Goal: Task Accomplishment & Management: Use online tool/utility

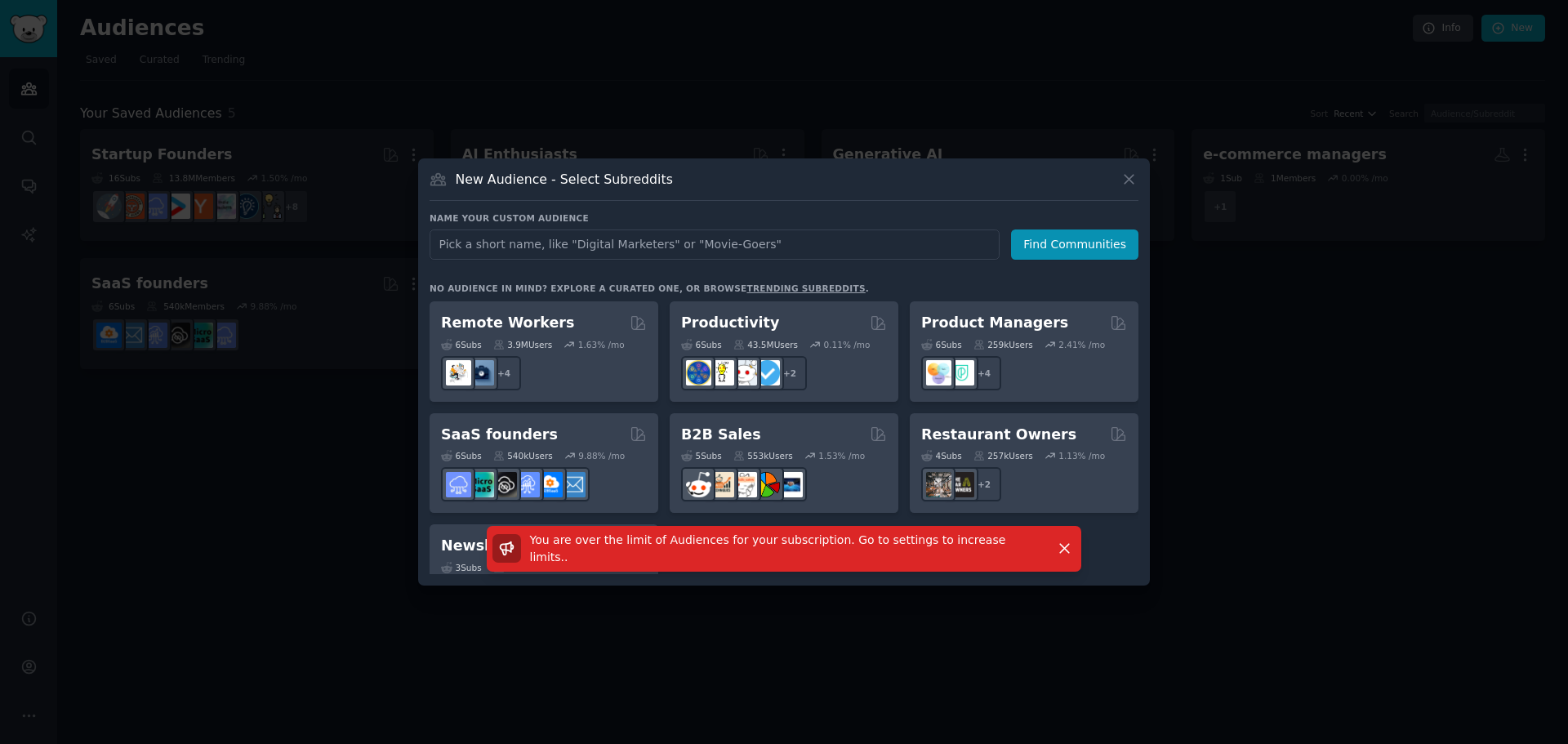
scroll to position [1275, 0]
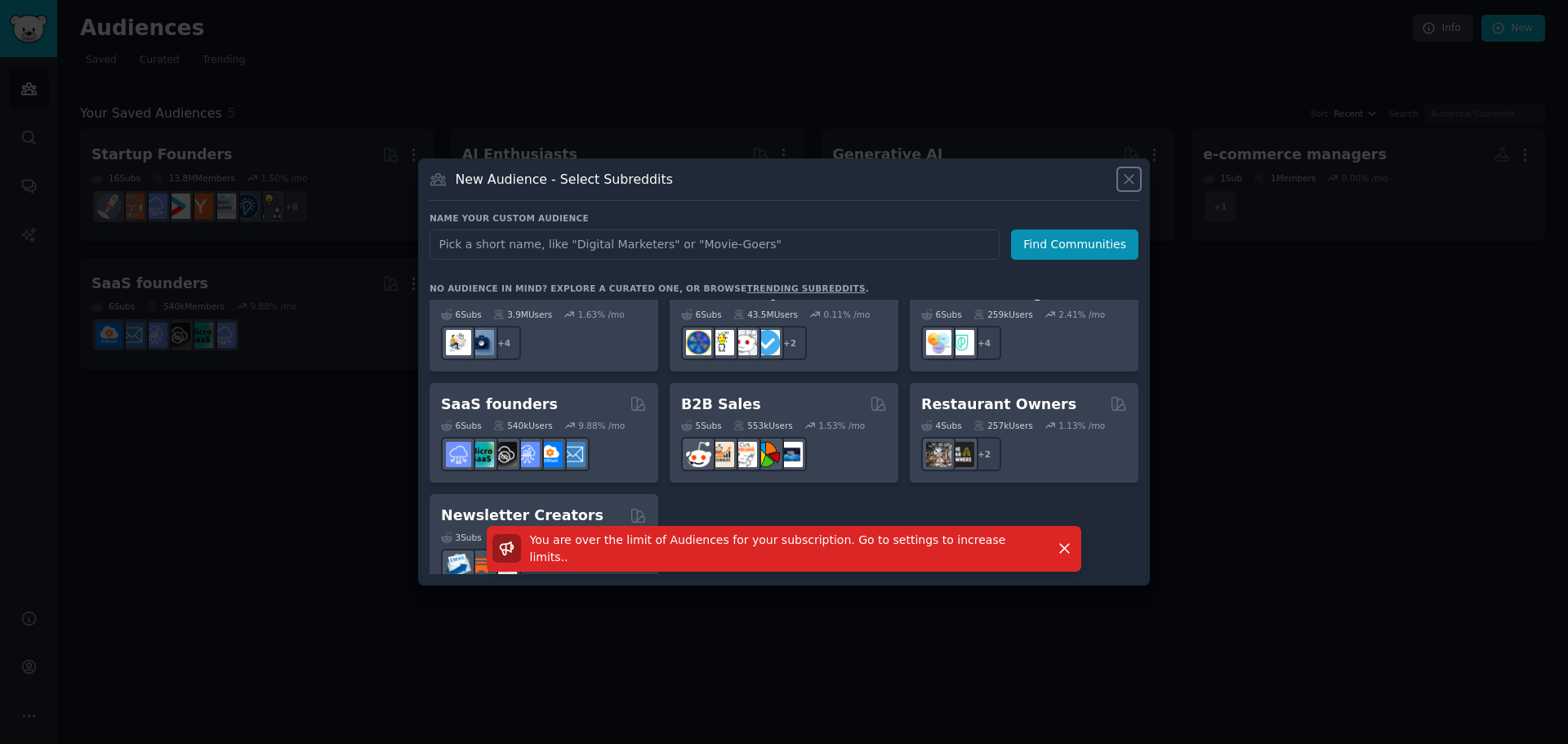
click at [1132, 181] on icon at bounding box center [1129, 179] width 9 height 9
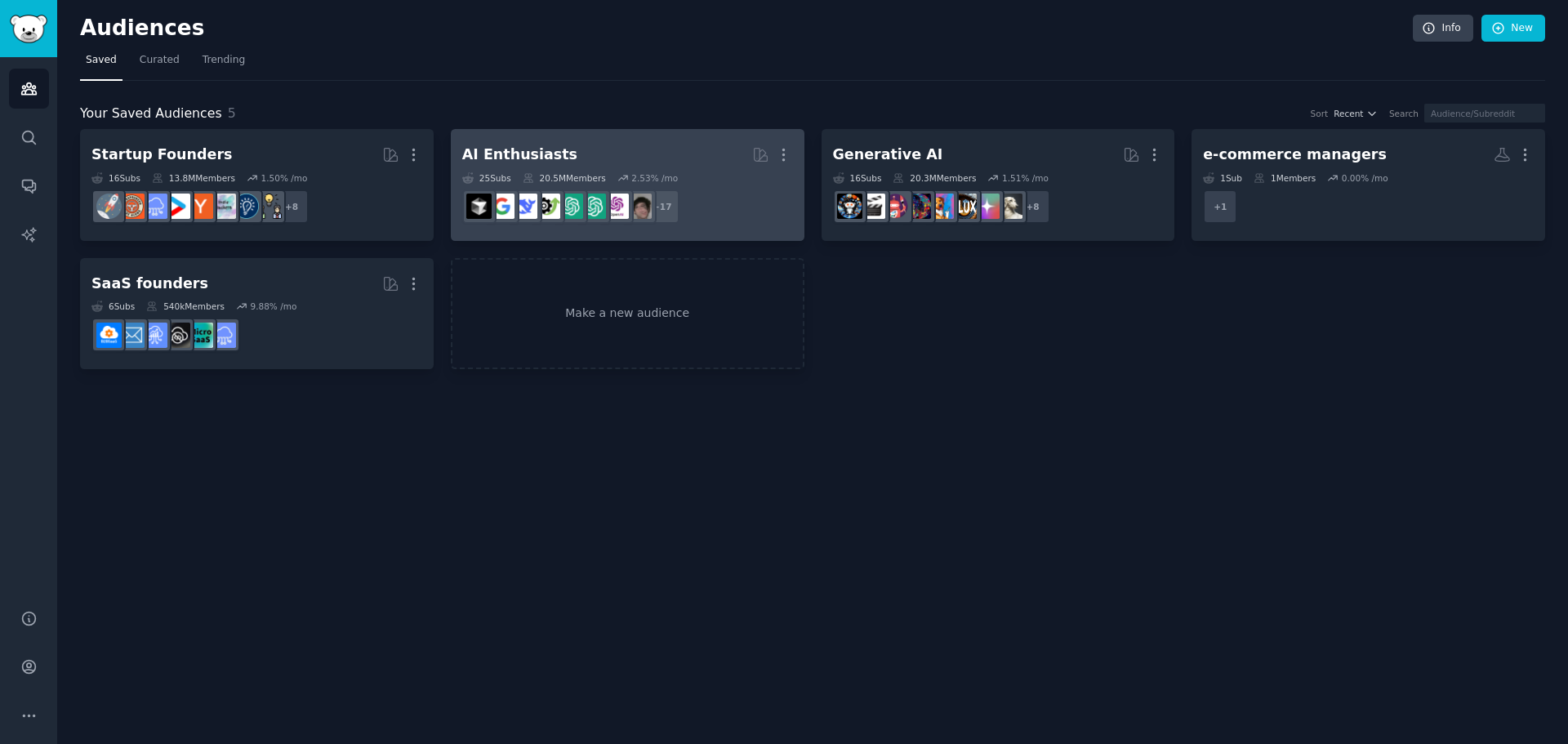
click at [591, 145] on h2 "AI Enthusiasts Curated by GummySearch More" at bounding box center [627, 155] width 331 height 29
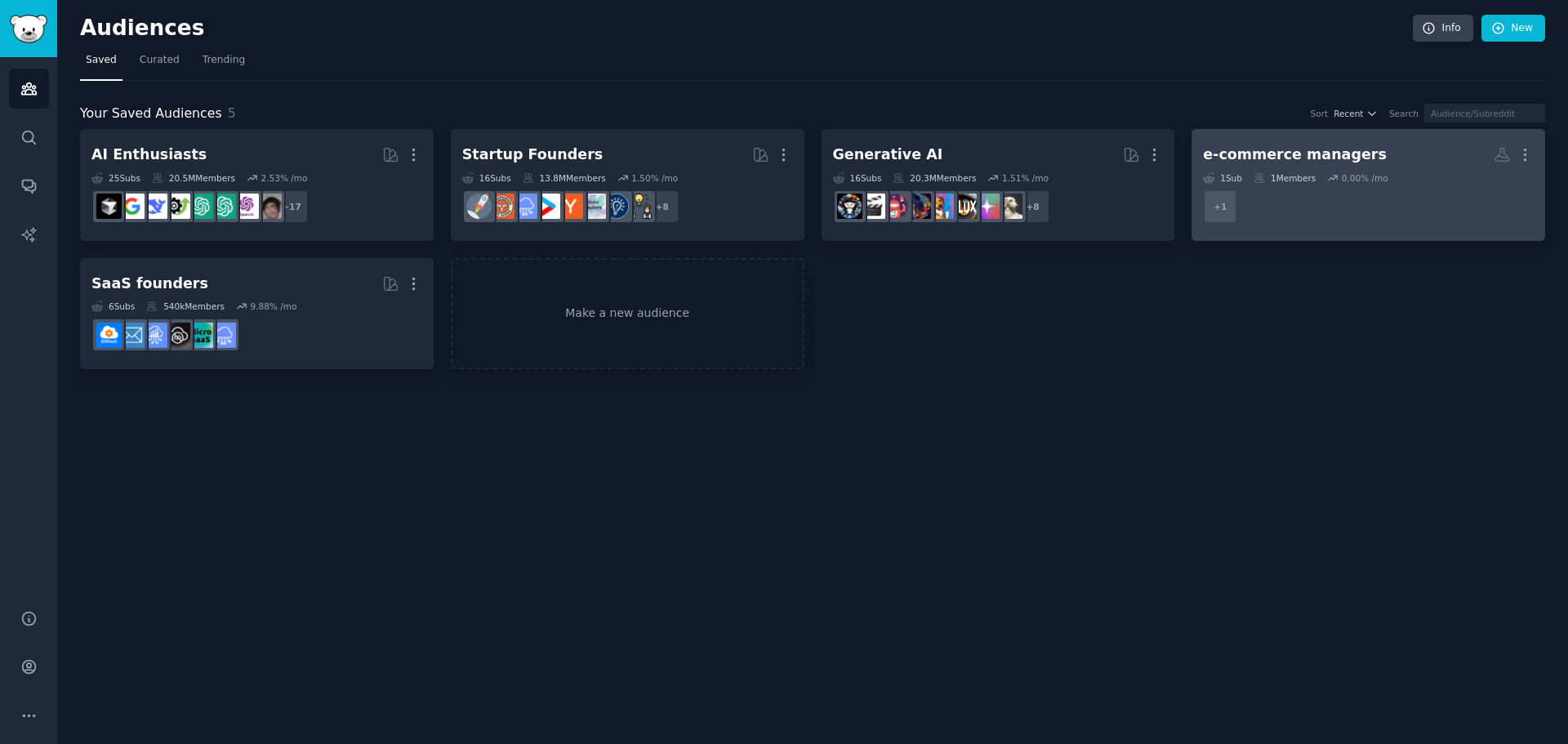
click at [1322, 195] on dd "+ 1" at bounding box center [1369, 207] width 331 height 45
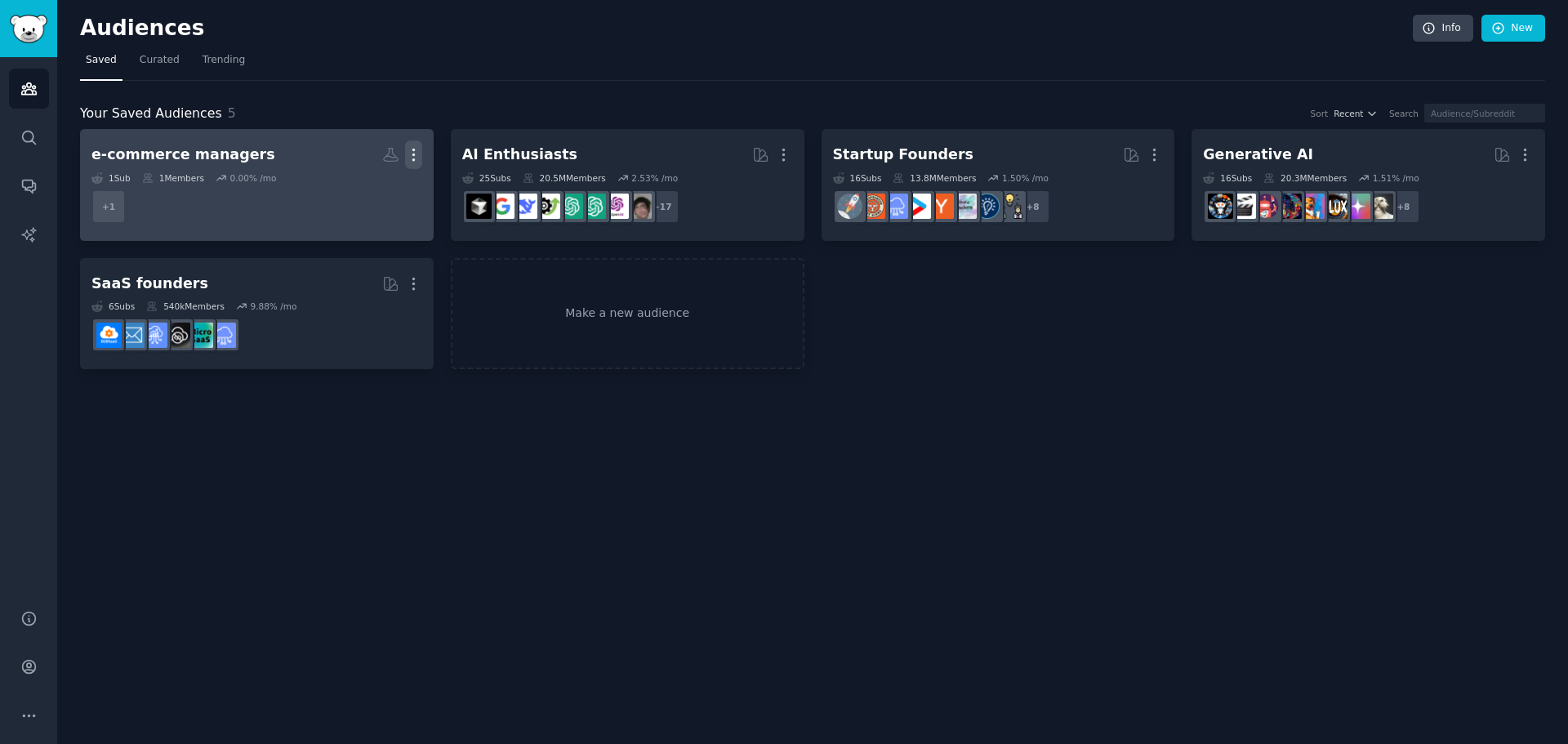
click at [415, 150] on icon "button" at bounding box center [413, 154] width 17 height 17
click at [366, 184] on p "Delete" at bounding box center [369, 188] width 37 height 17
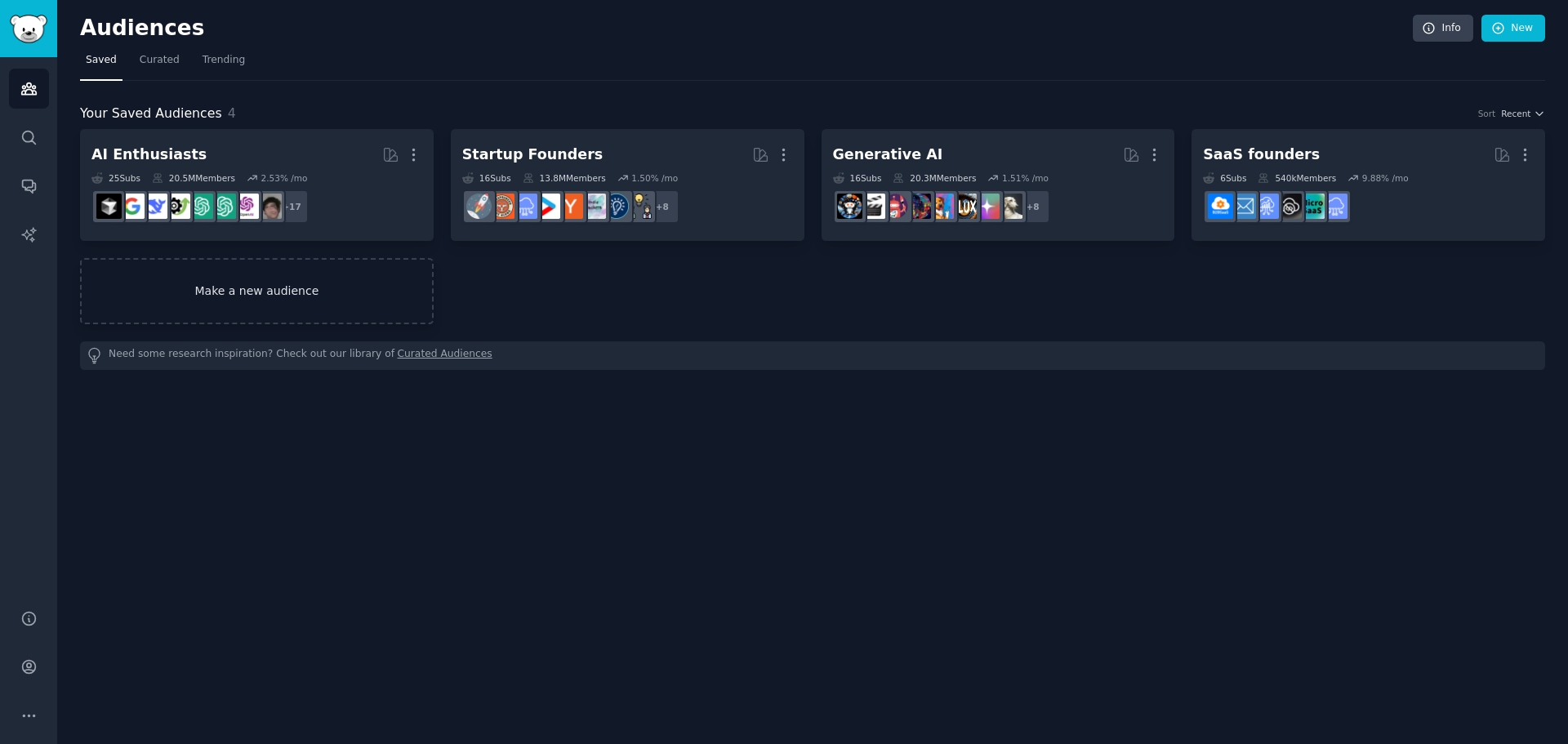
click at [264, 288] on link "Make a new audience" at bounding box center [256, 291] width 353 height 66
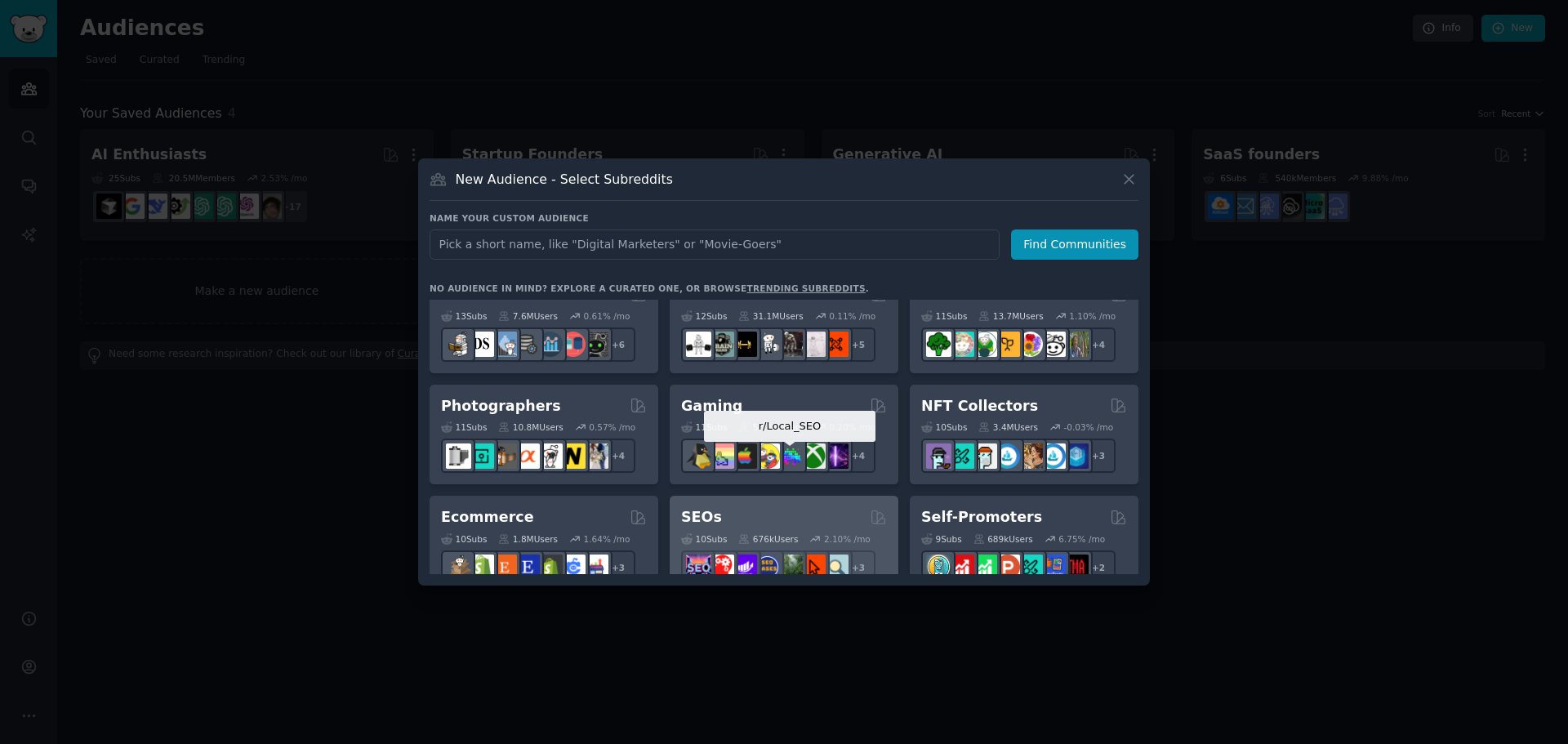
scroll to position [572, 0]
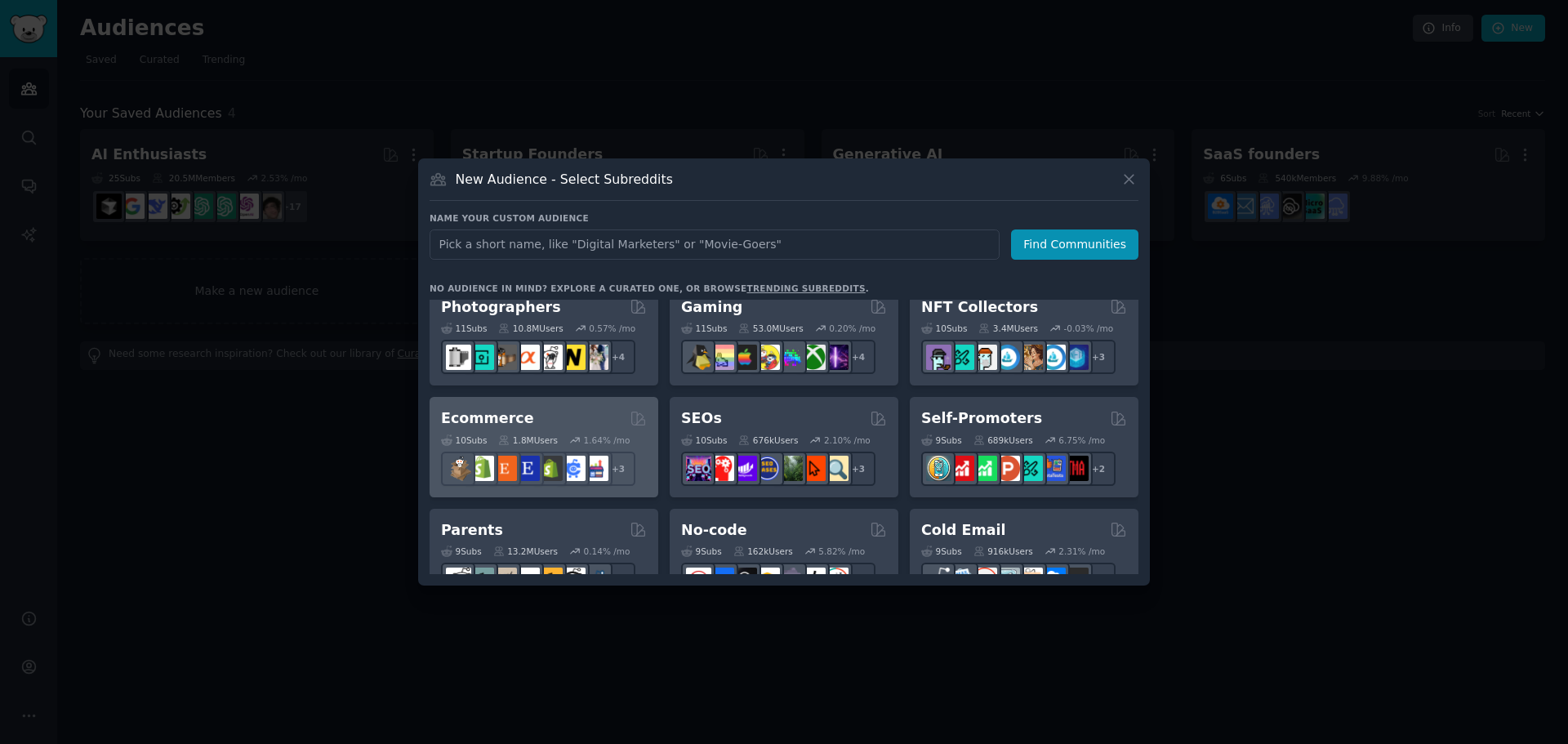
click at [552, 411] on div "Ecommerce" at bounding box center [544, 419] width 206 height 21
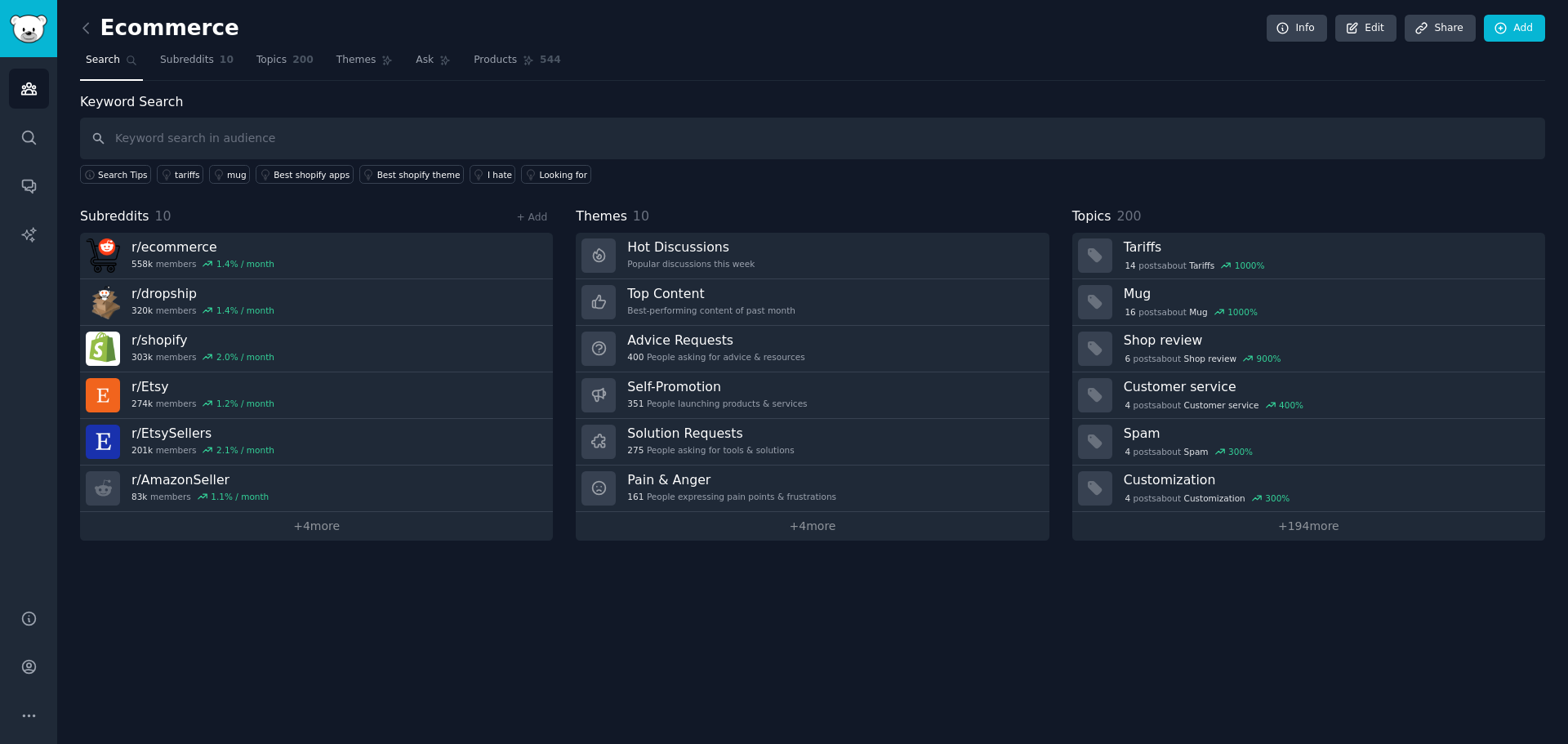
click at [89, 39] on link at bounding box center [90, 28] width 21 height 26
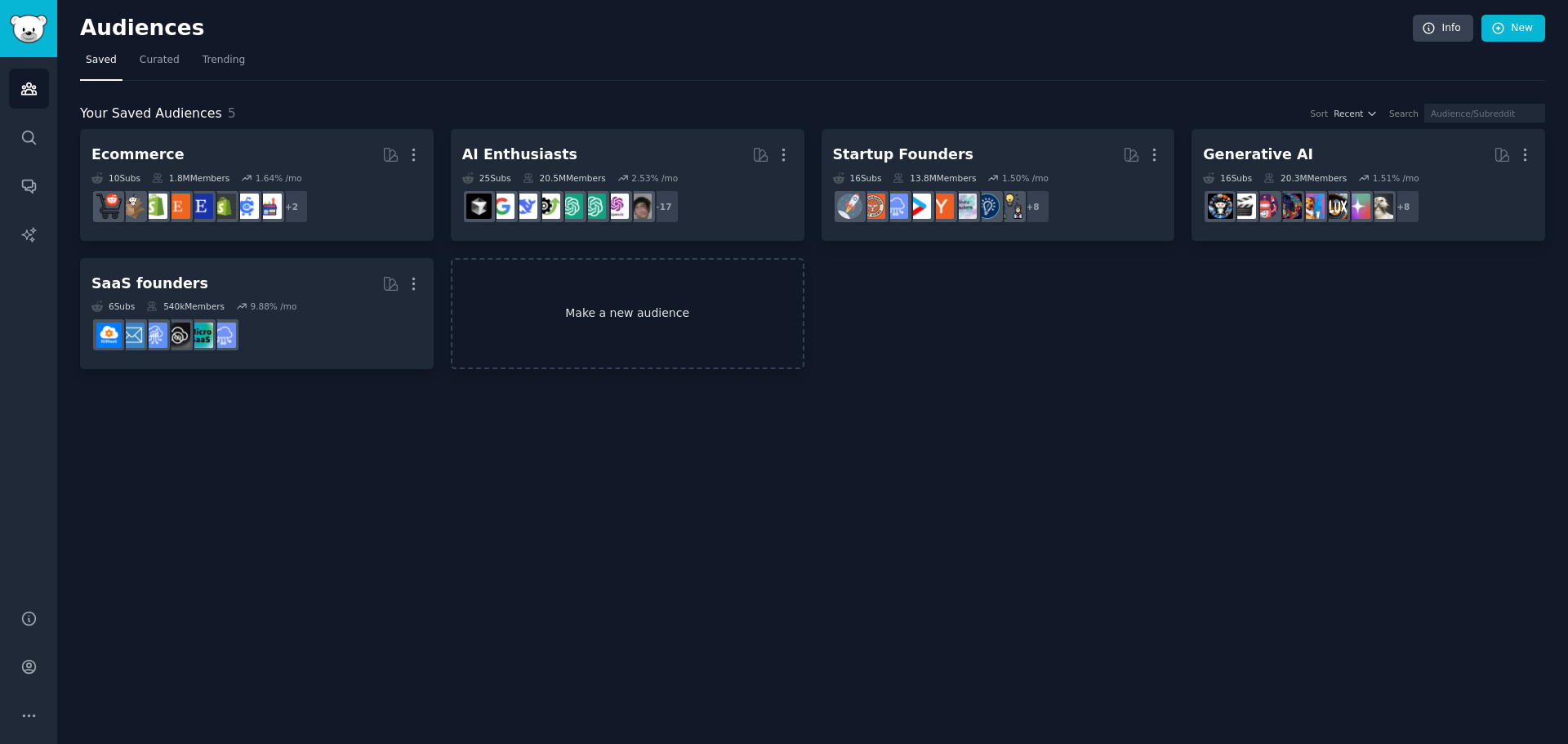
click at [633, 326] on link "Make a new audience" at bounding box center [628, 314] width 353 height 111
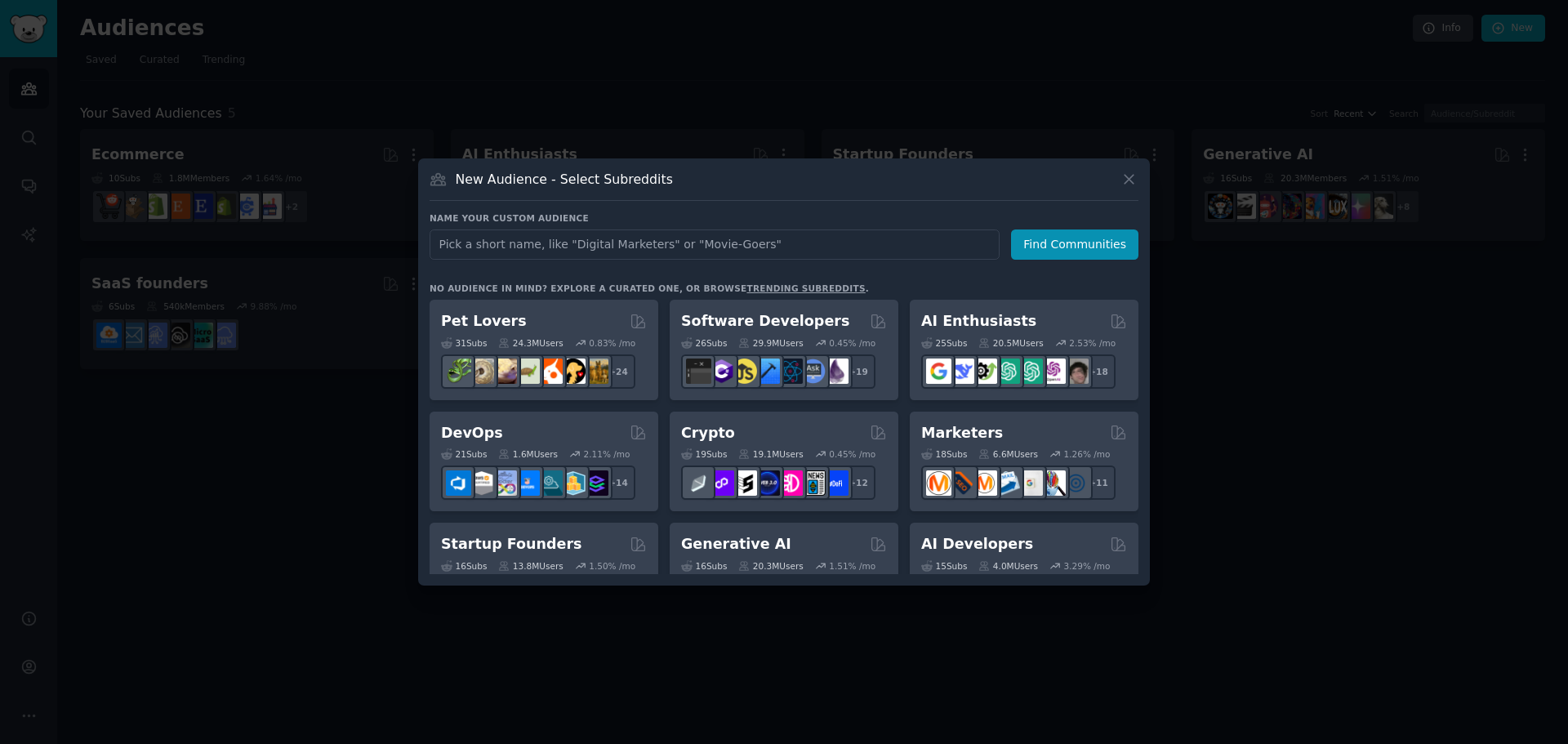
click at [743, 250] on input "text" at bounding box center [714, 244] width 570 height 30
type input "algolia"
click at [1081, 256] on button "Find Communities" at bounding box center [1075, 244] width 128 height 30
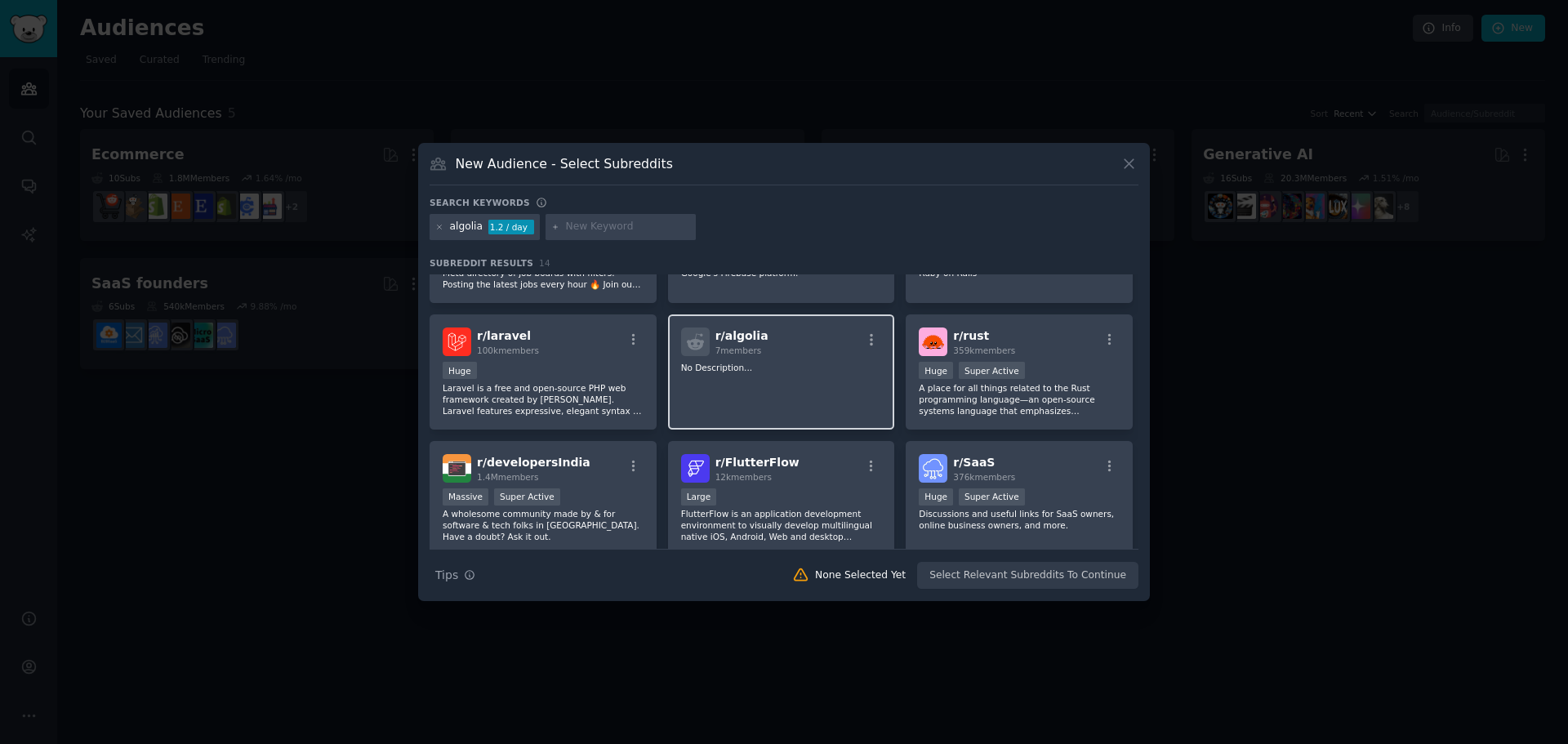
scroll to position [82, 0]
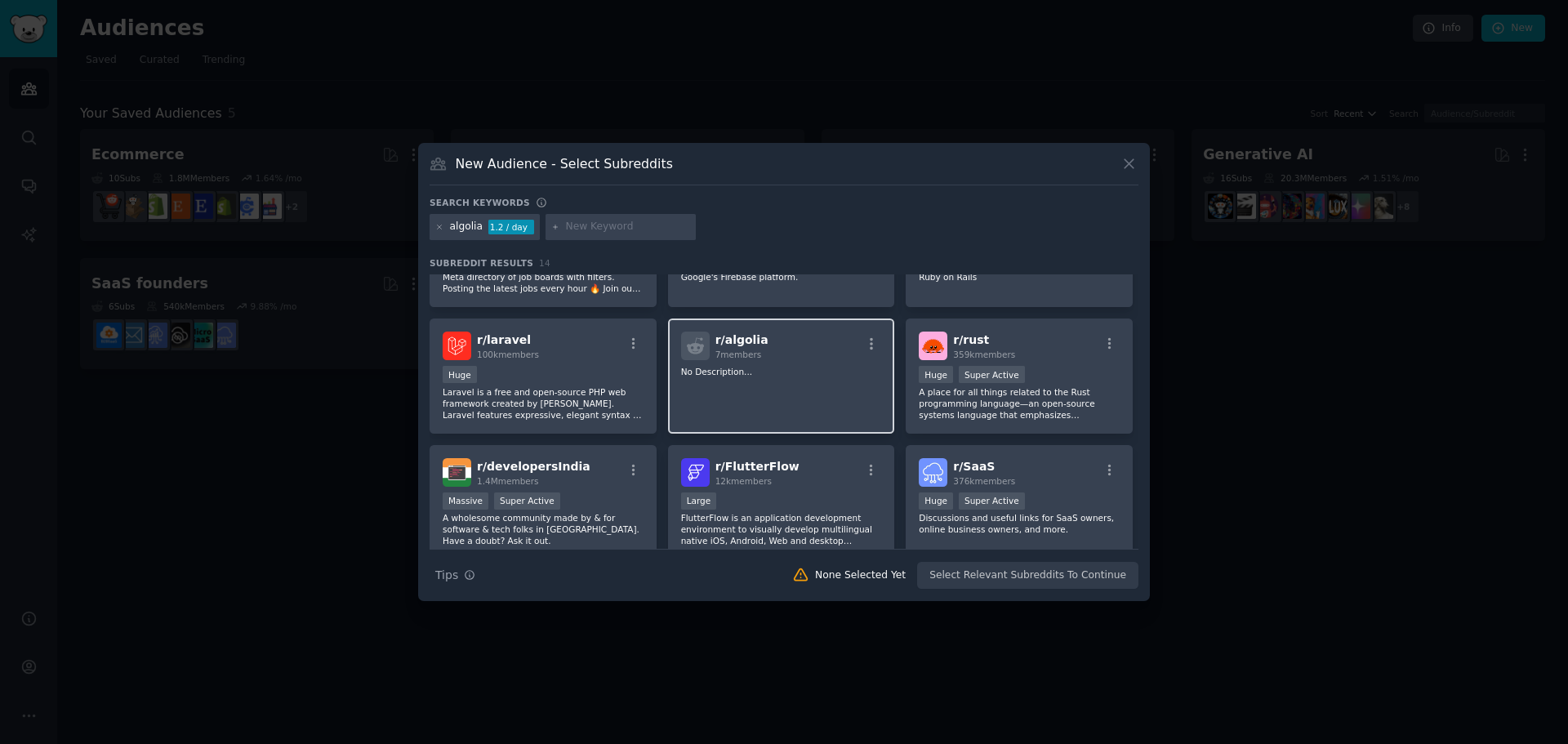
click at [767, 375] on p "No Description..." at bounding box center [782, 372] width 201 height 12
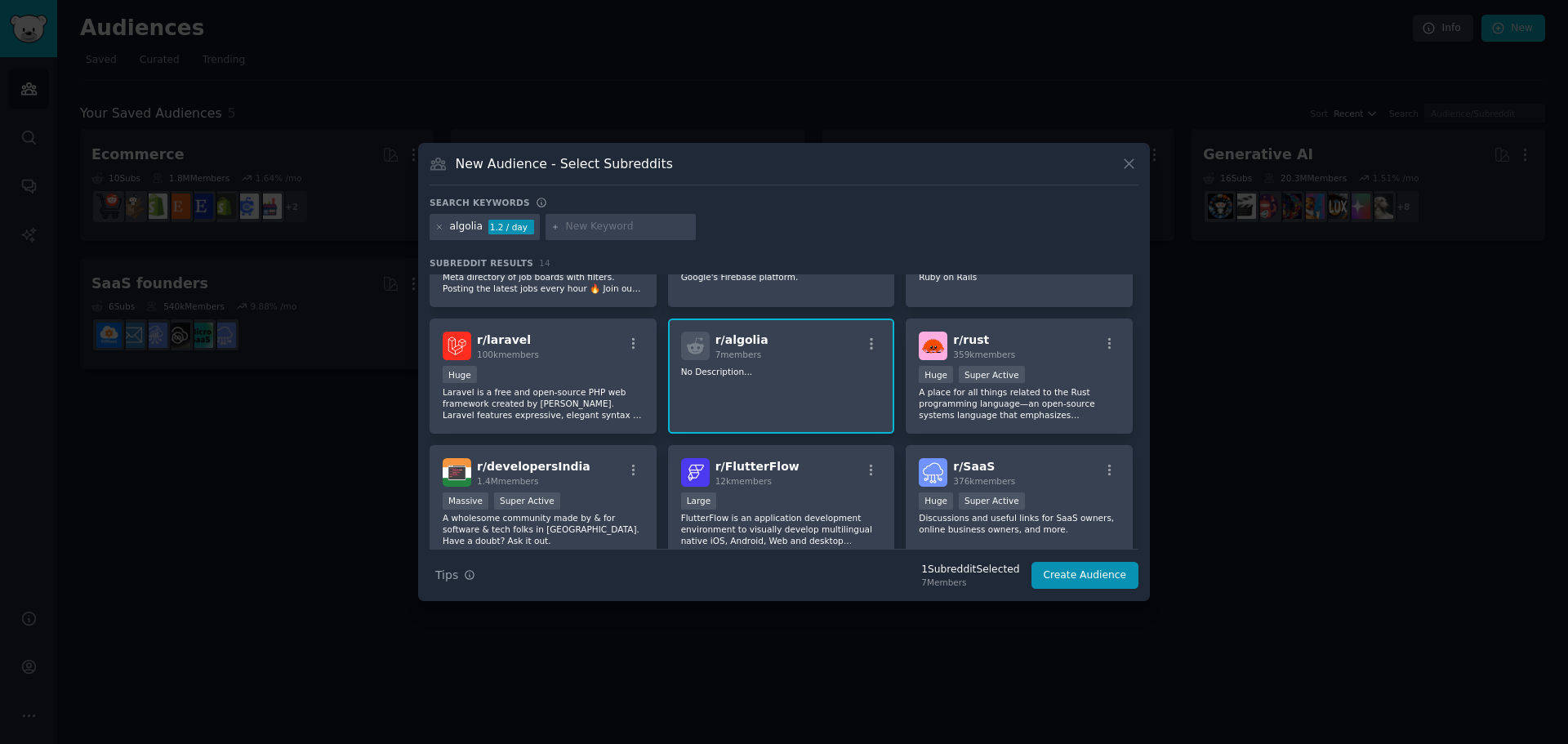
click at [789, 375] on p "No Description..." at bounding box center [782, 372] width 201 height 12
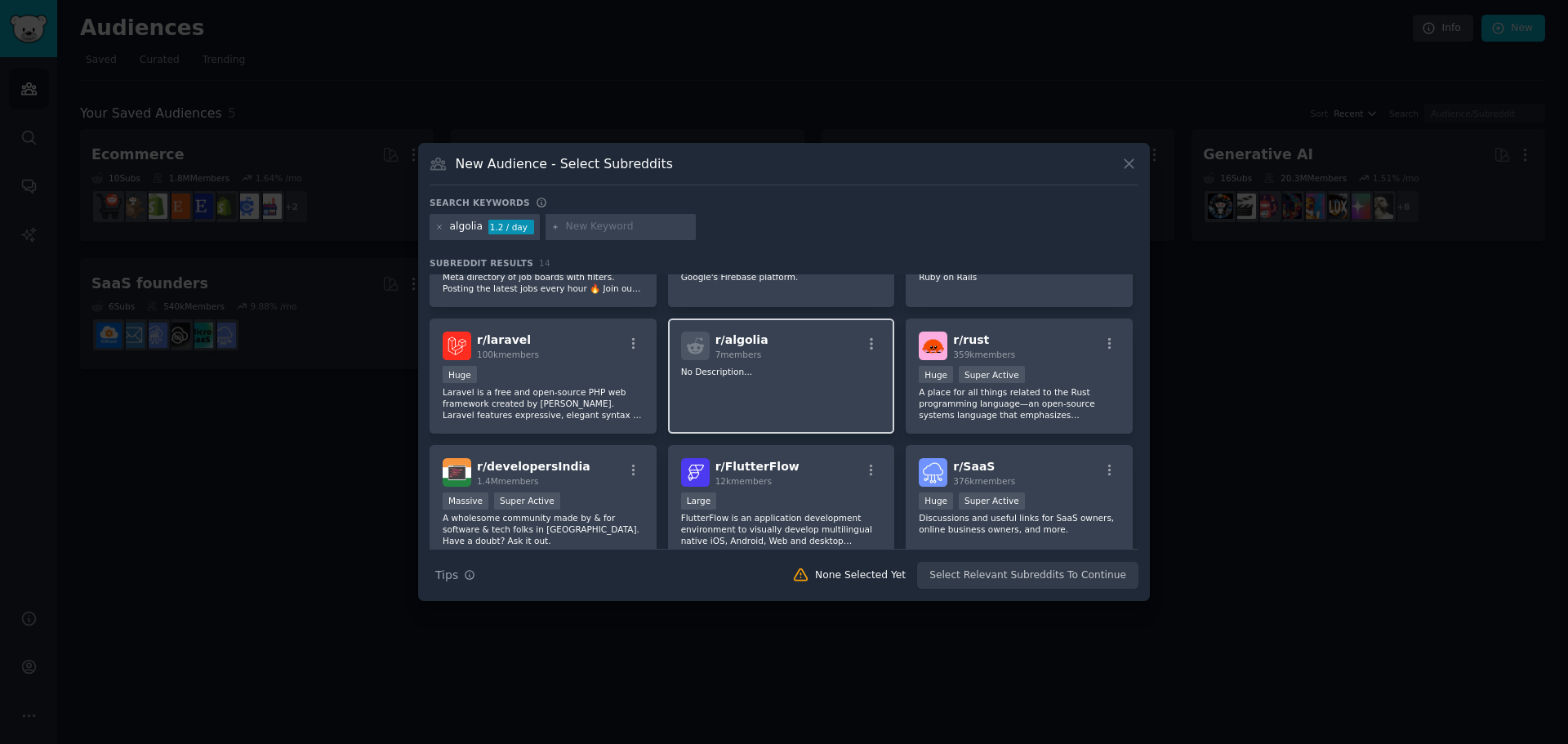
click at [874, 335] on div "r/ algolia 7 members" at bounding box center [782, 346] width 201 height 29
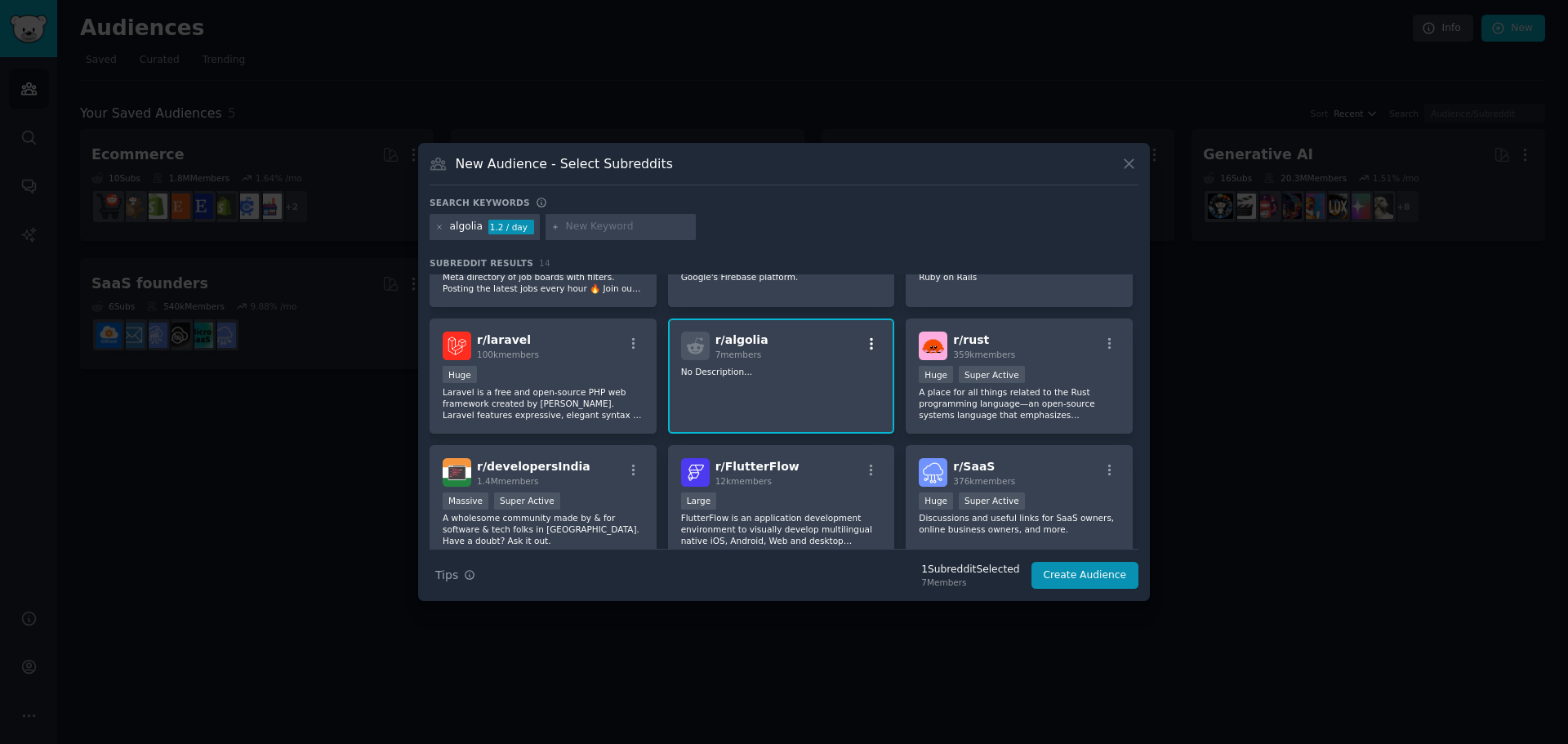
click at [872, 340] on icon "button" at bounding box center [872, 343] width 15 height 14
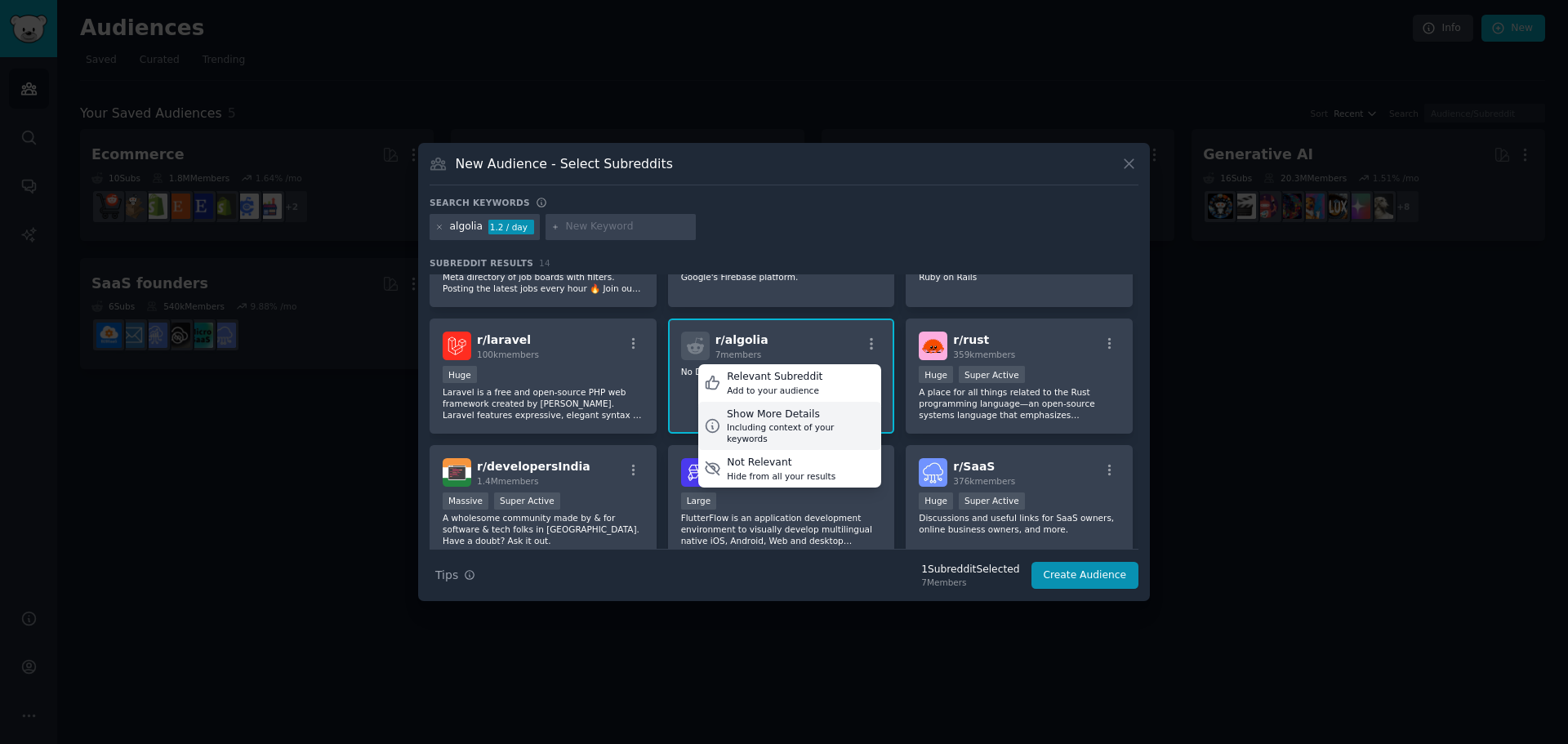
drag, startPoint x: 797, startPoint y: 409, endPoint x: 807, endPoint y: 410, distance: 10.0
click at [799, 410] on div "Show More Details" at bounding box center [801, 415] width 149 height 14
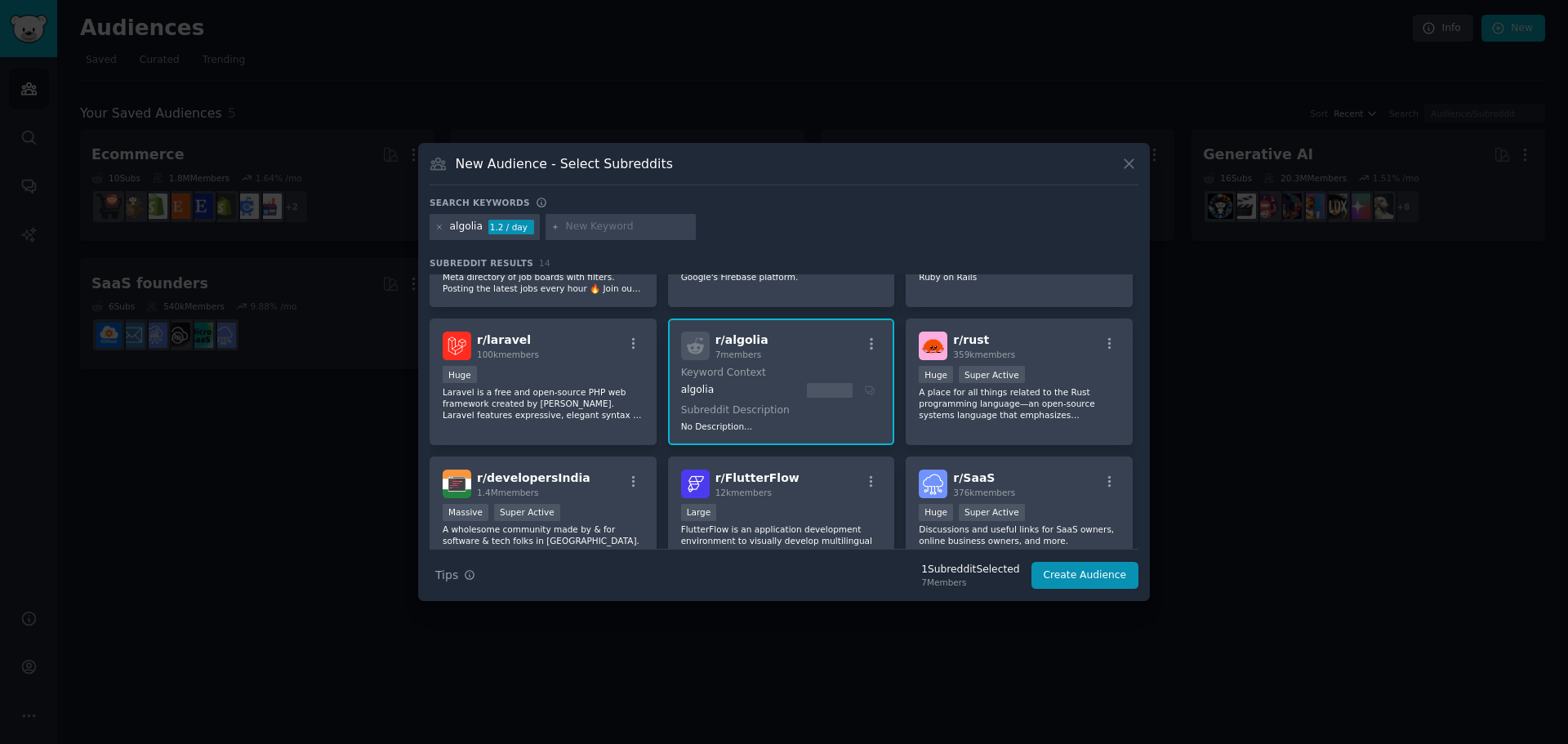
click at [832, 387] on div at bounding box center [829, 391] width 45 height 14
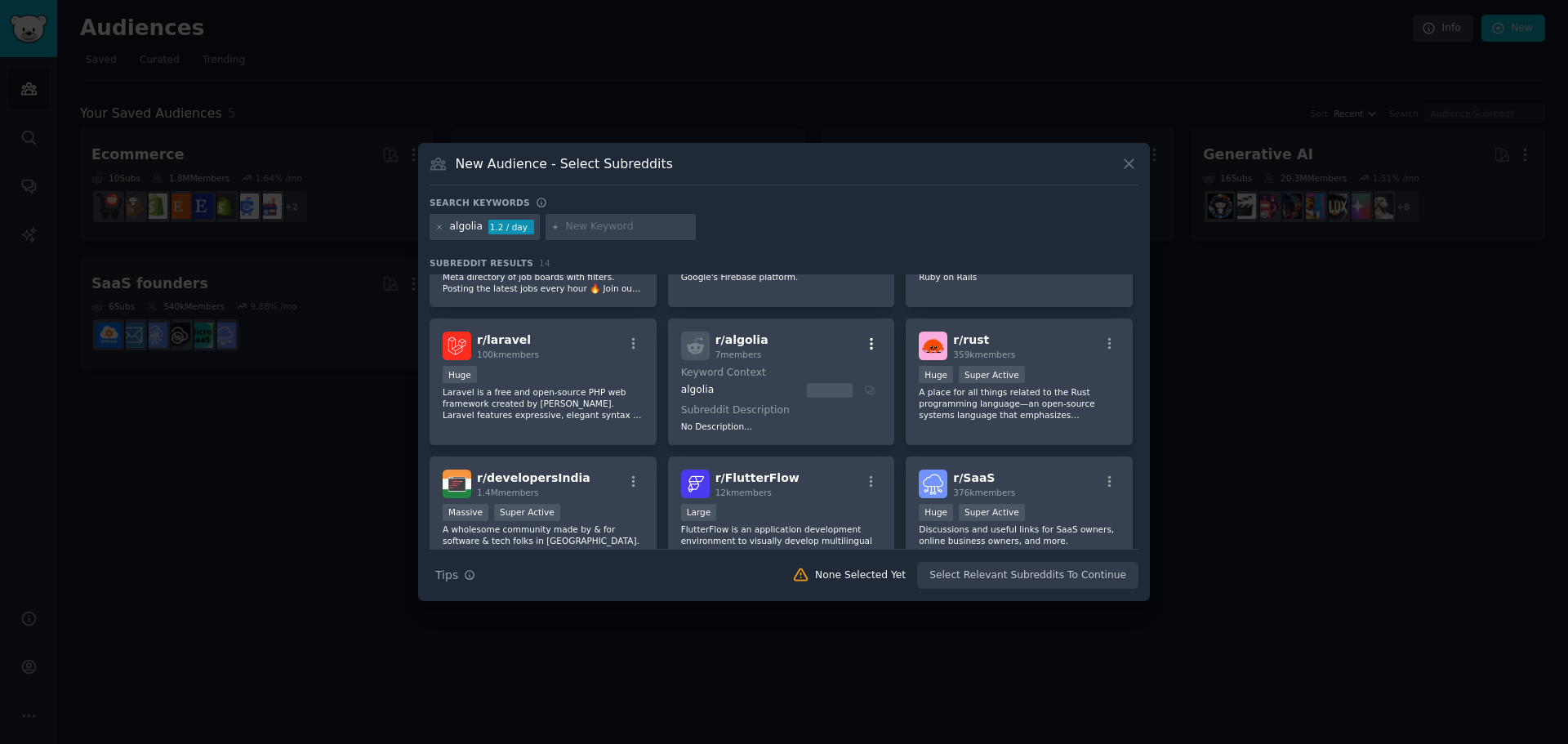
click at [873, 343] on icon "button" at bounding box center [872, 343] width 15 height 14
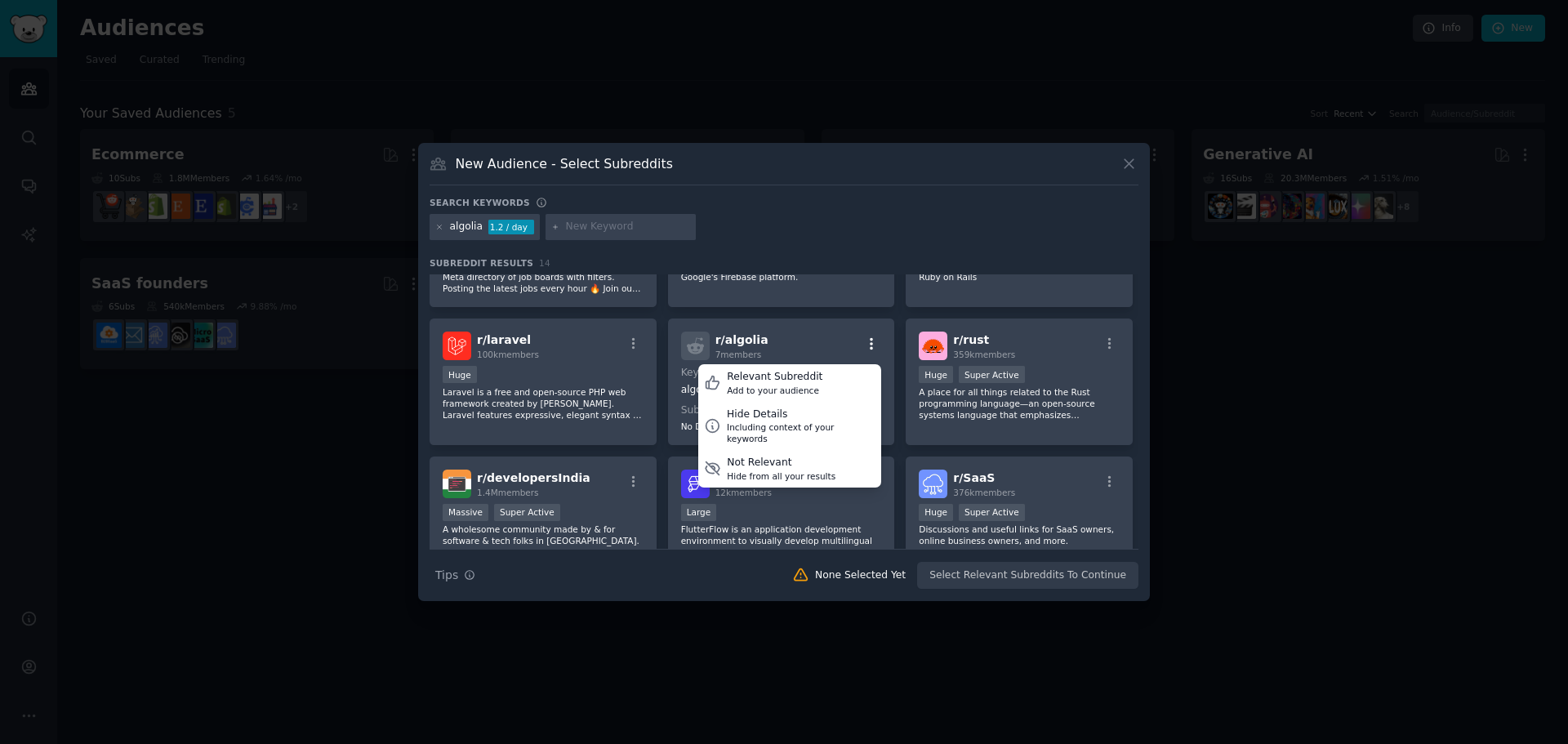
click at [873, 343] on icon "button" at bounding box center [872, 343] width 15 height 14
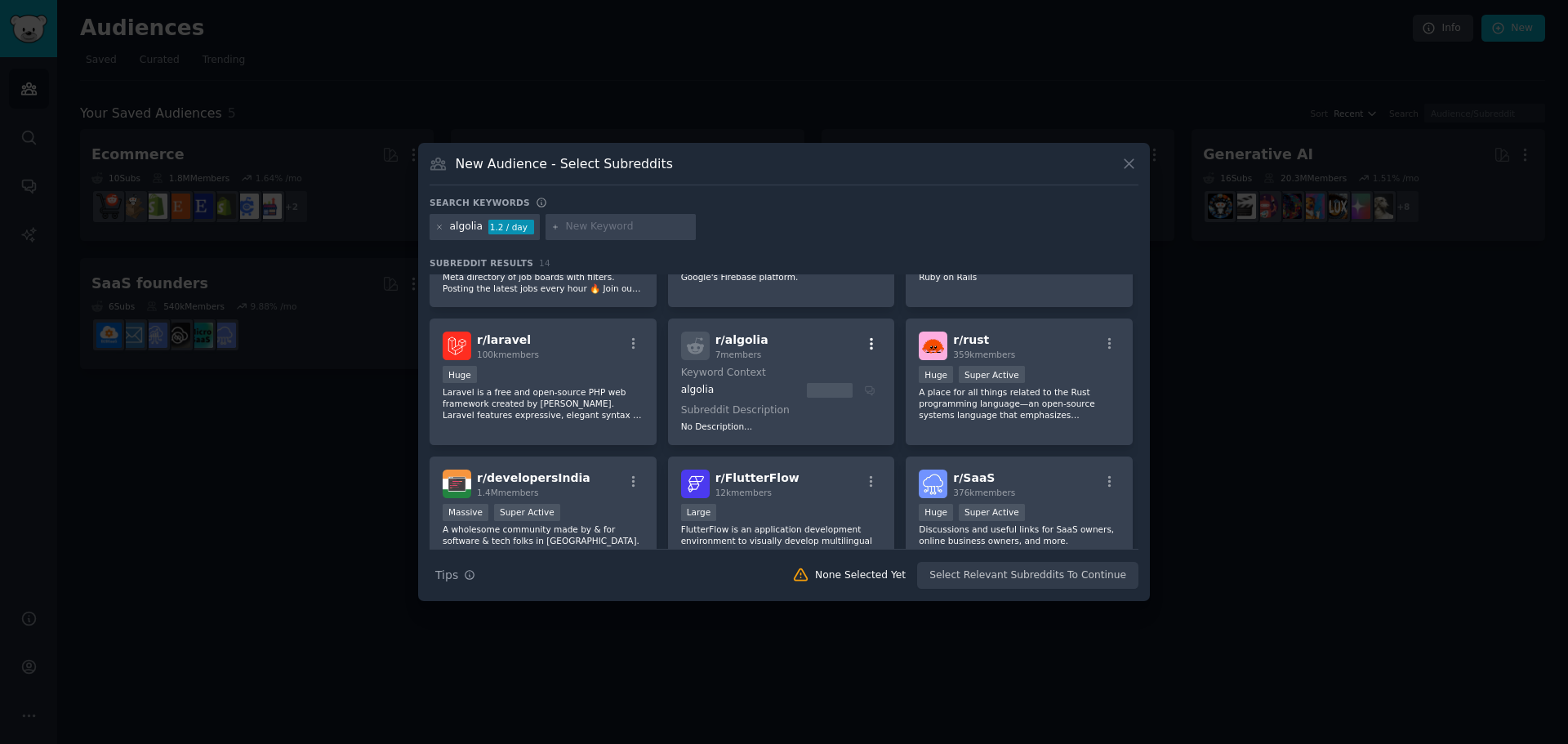
click at [873, 343] on icon "button" at bounding box center [872, 343] width 15 height 14
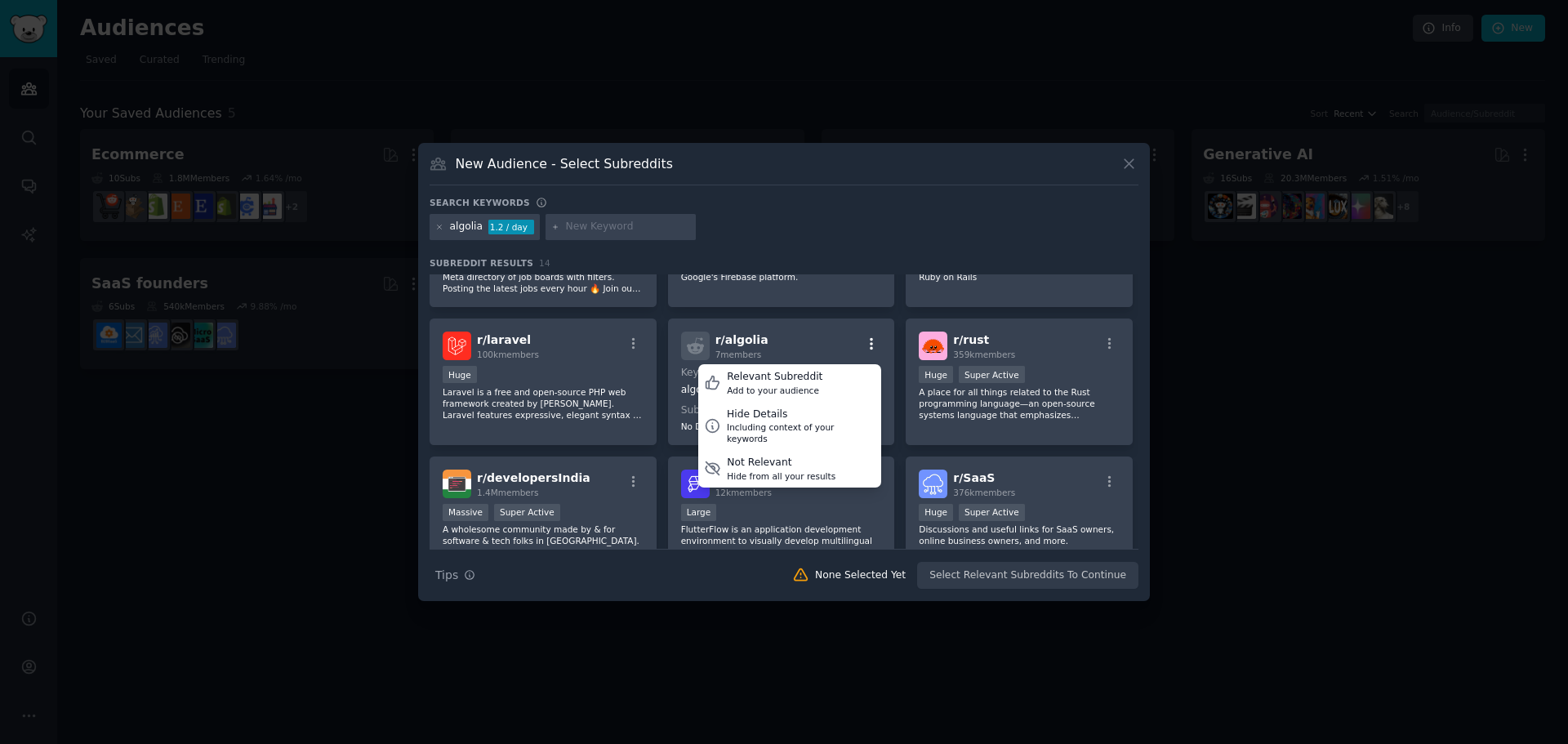
click at [873, 343] on icon "button" at bounding box center [872, 343] width 15 height 14
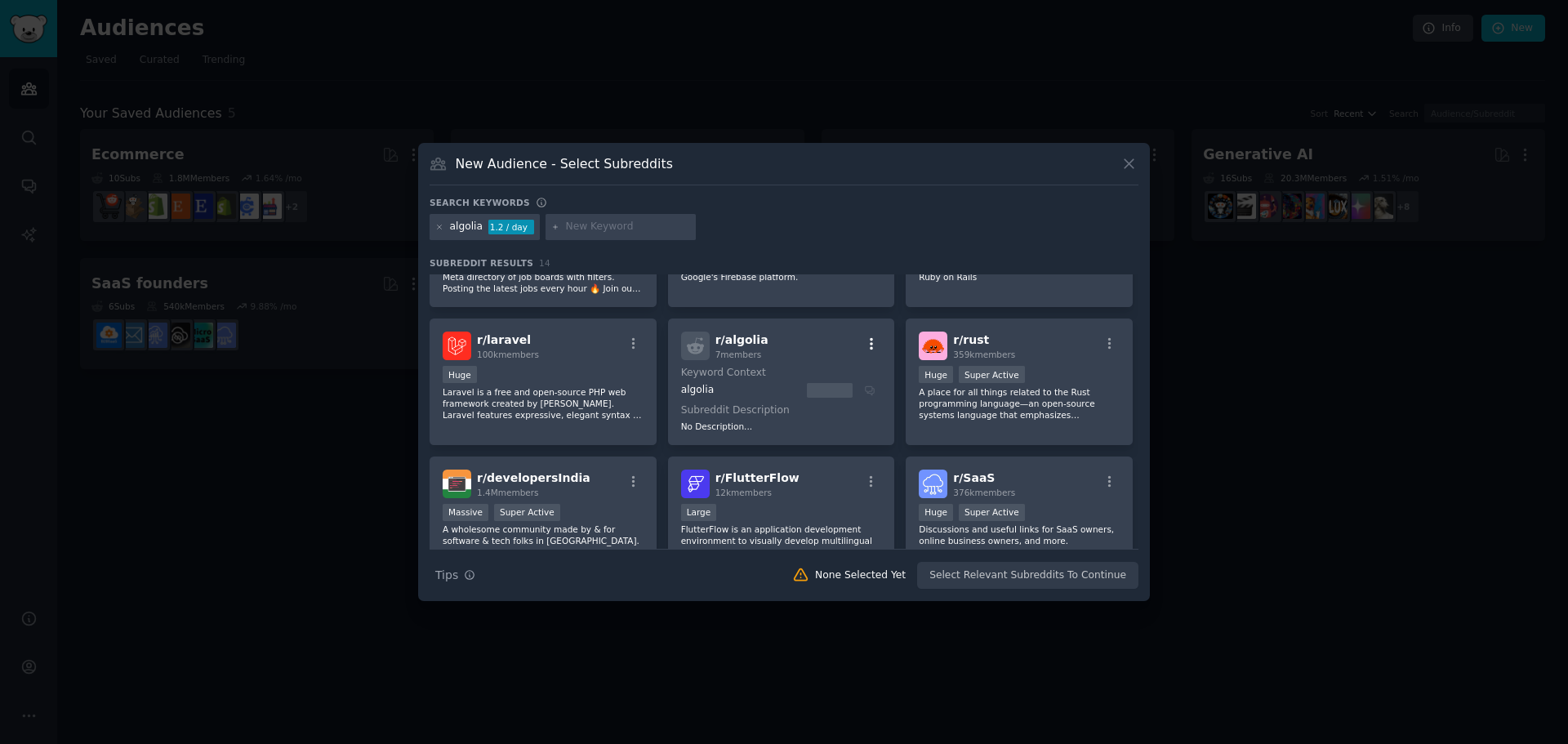
click at [873, 343] on icon "button" at bounding box center [872, 343] width 15 height 14
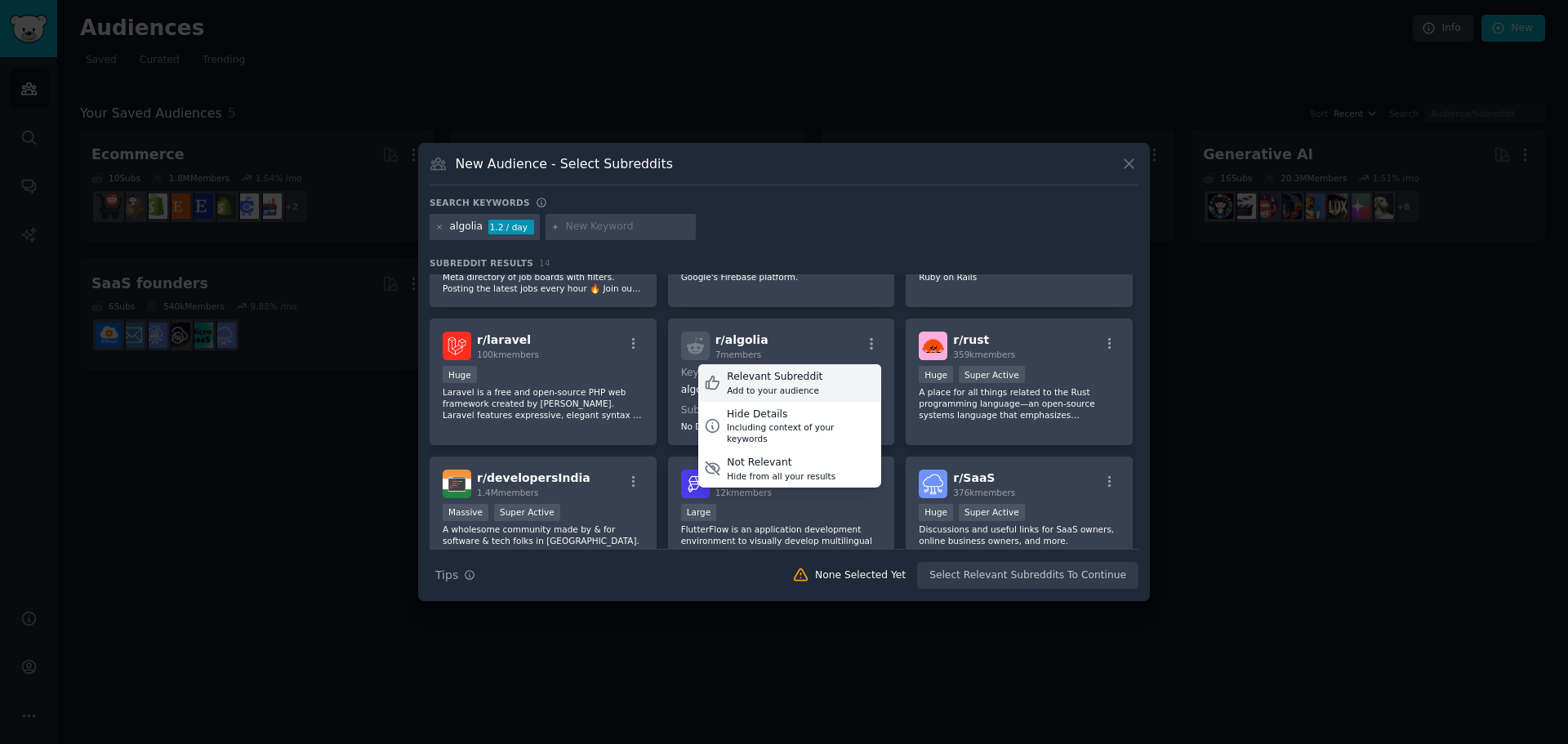
click at [780, 382] on div "Relevant Subreddit" at bounding box center [774, 377] width 95 height 14
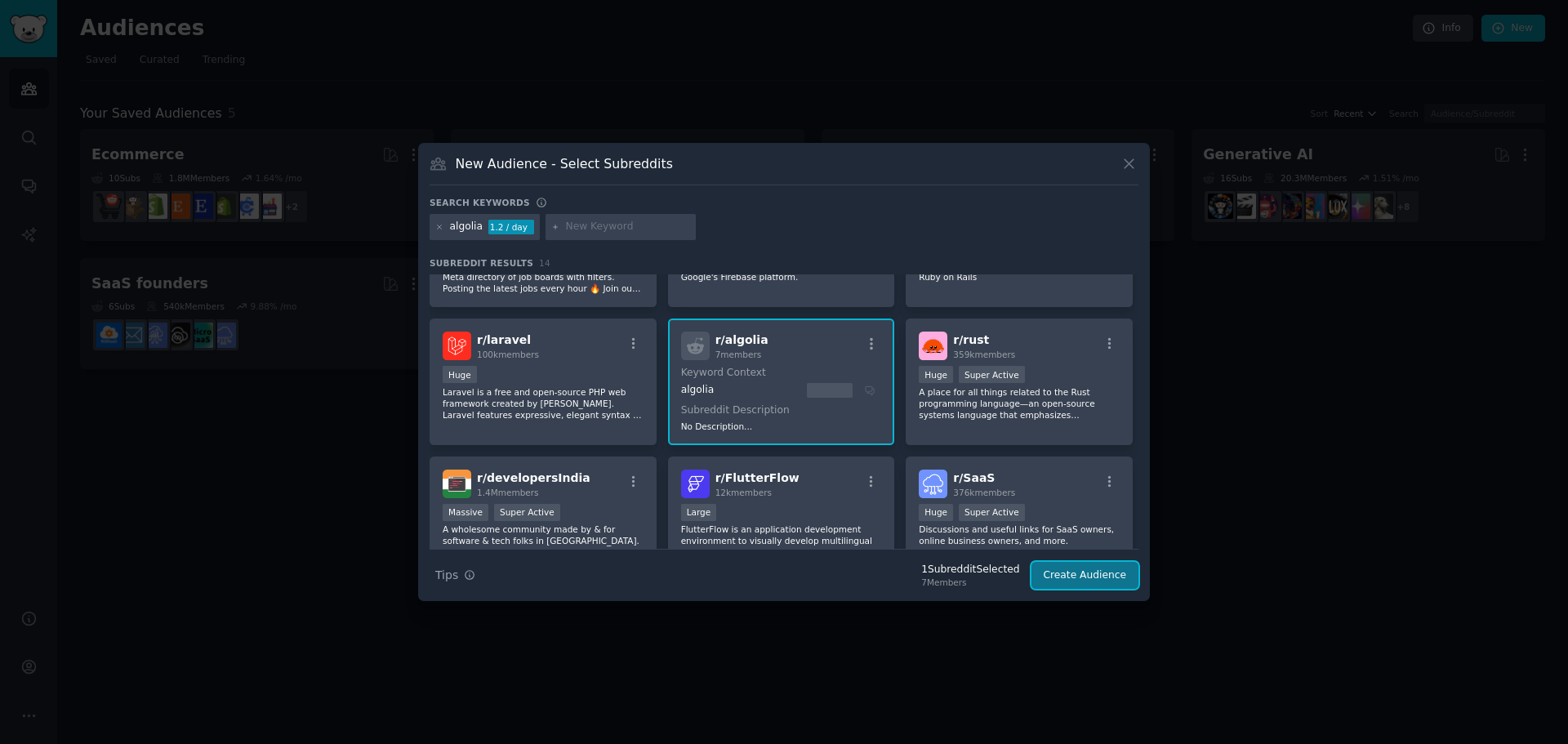
click at [1070, 578] on button "Create Audience" at bounding box center [1085, 575] width 108 height 28
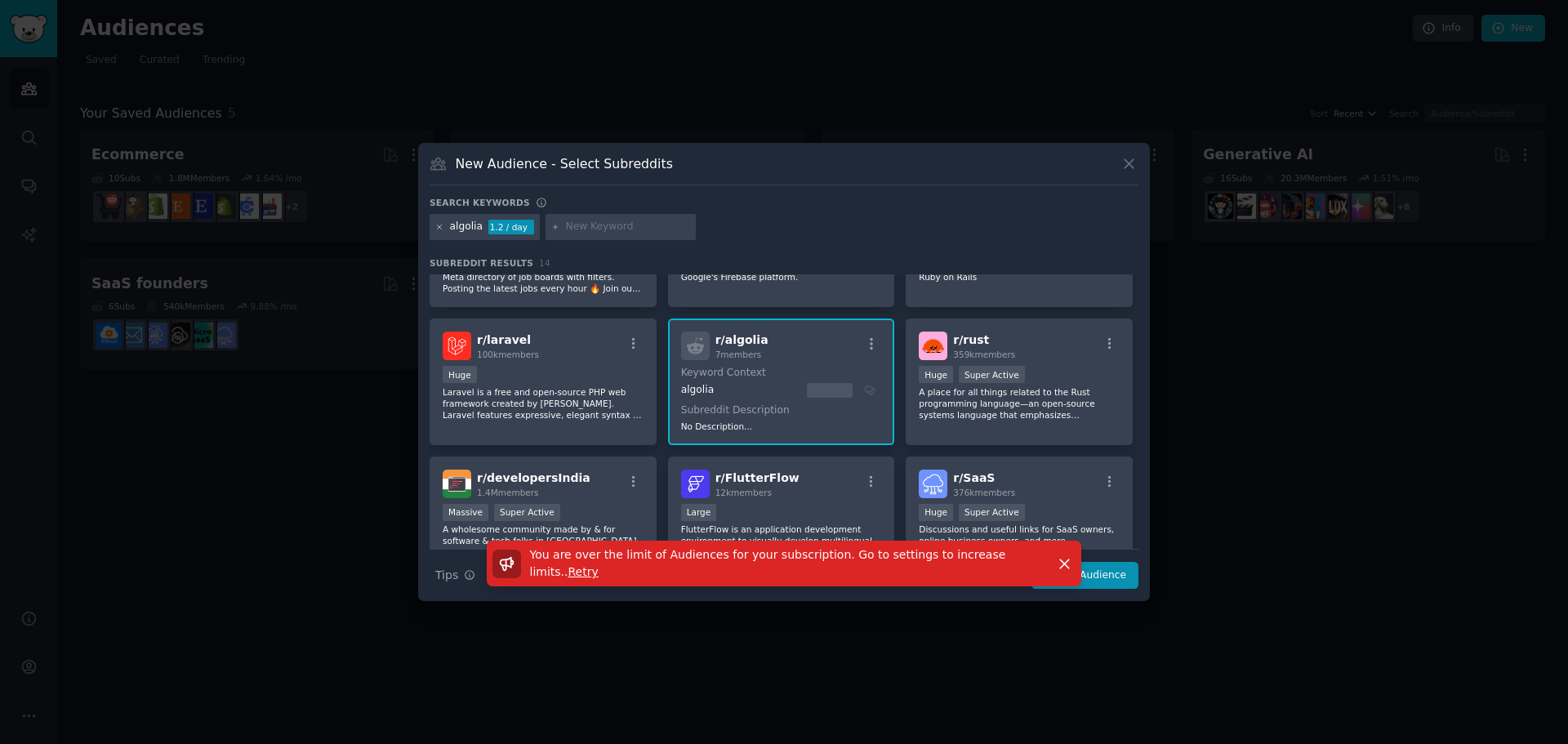
click at [442, 225] on icon at bounding box center [440, 227] width 9 height 9
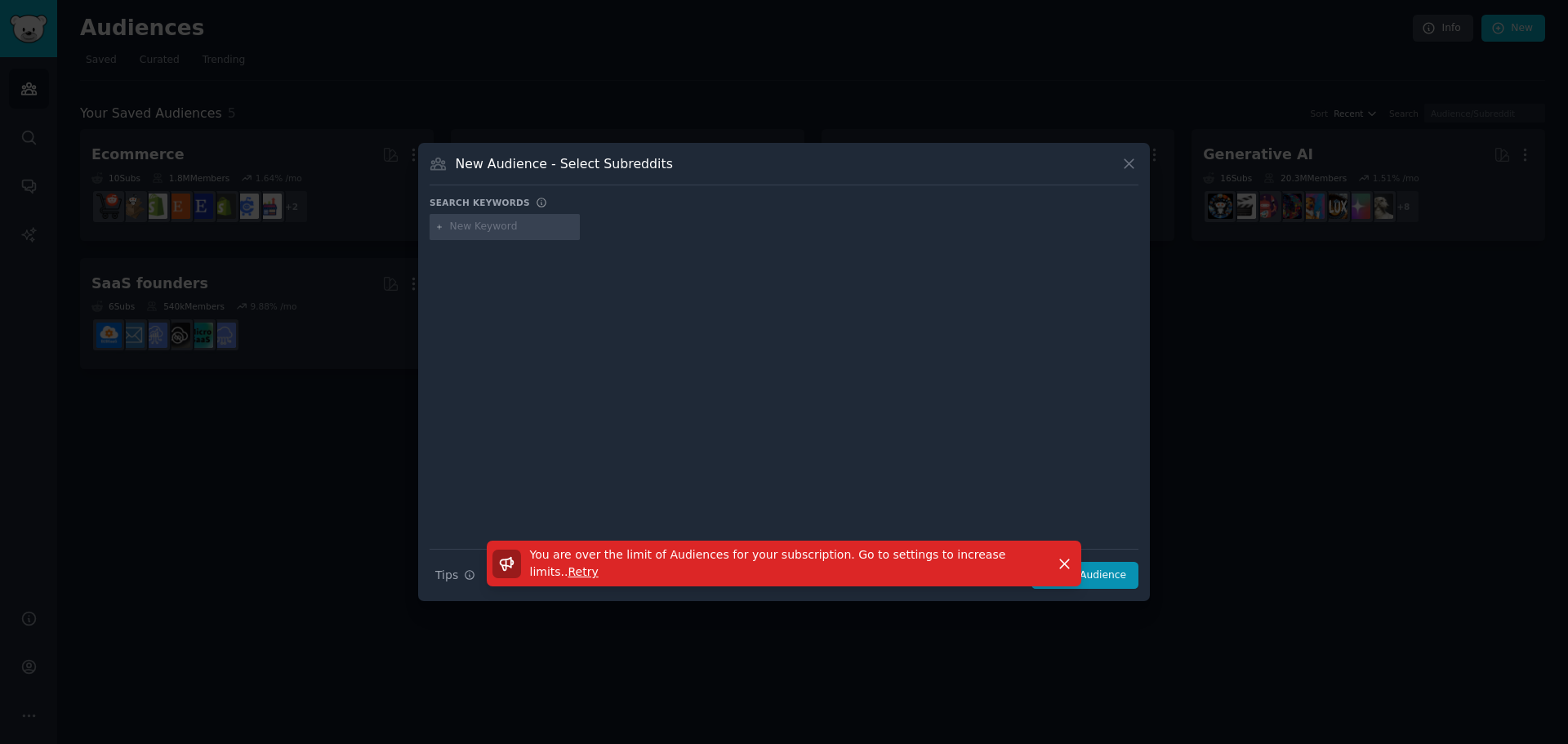
click at [503, 225] on input "text" at bounding box center [512, 227] width 124 height 14
drag, startPoint x: 517, startPoint y: 217, endPoint x: 542, endPoint y: 201, distance: 29.7
click at [1127, 169] on icon at bounding box center [1129, 163] width 17 height 17
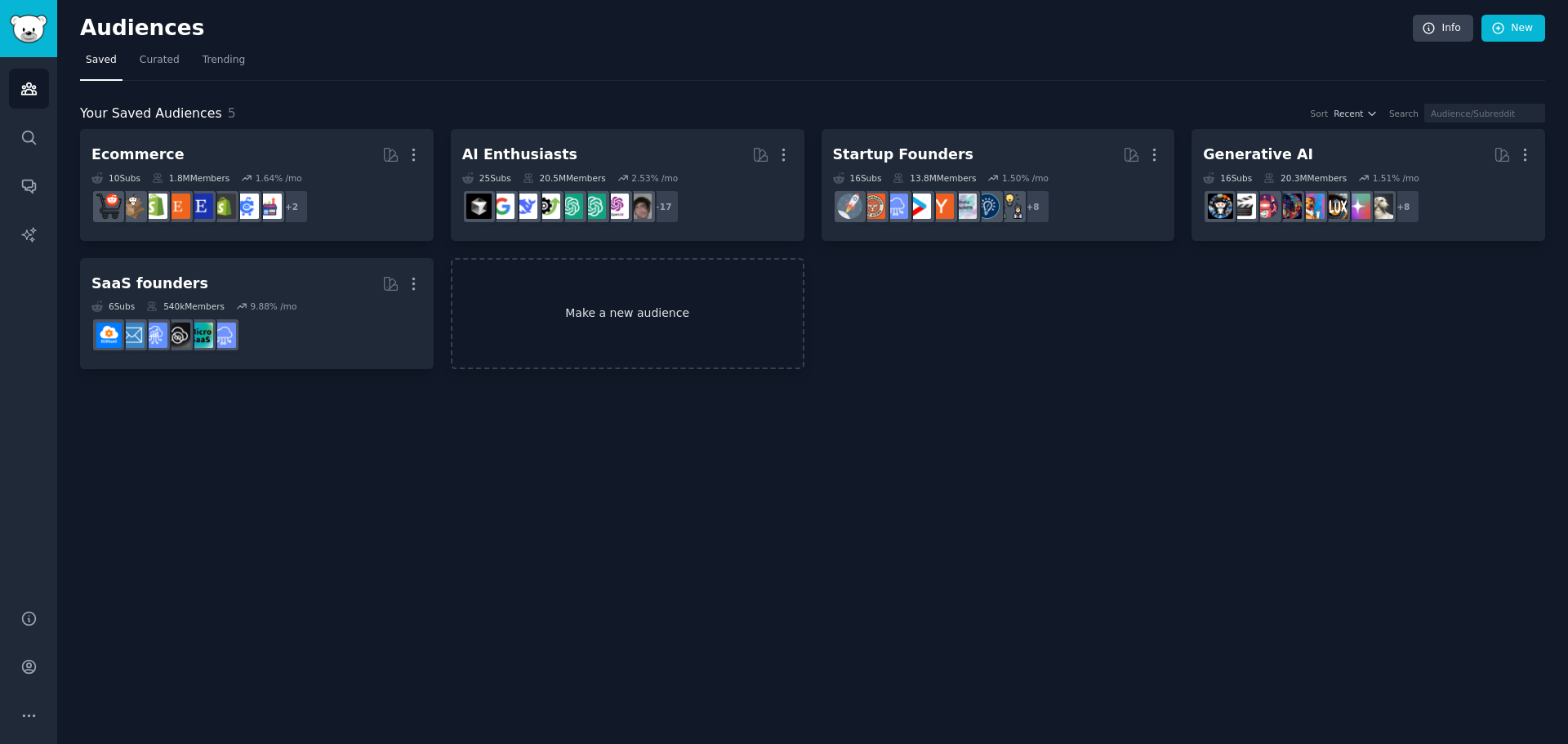
click at [706, 357] on link "Make a new audience" at bounding box center [628, 314] width 353 height 111
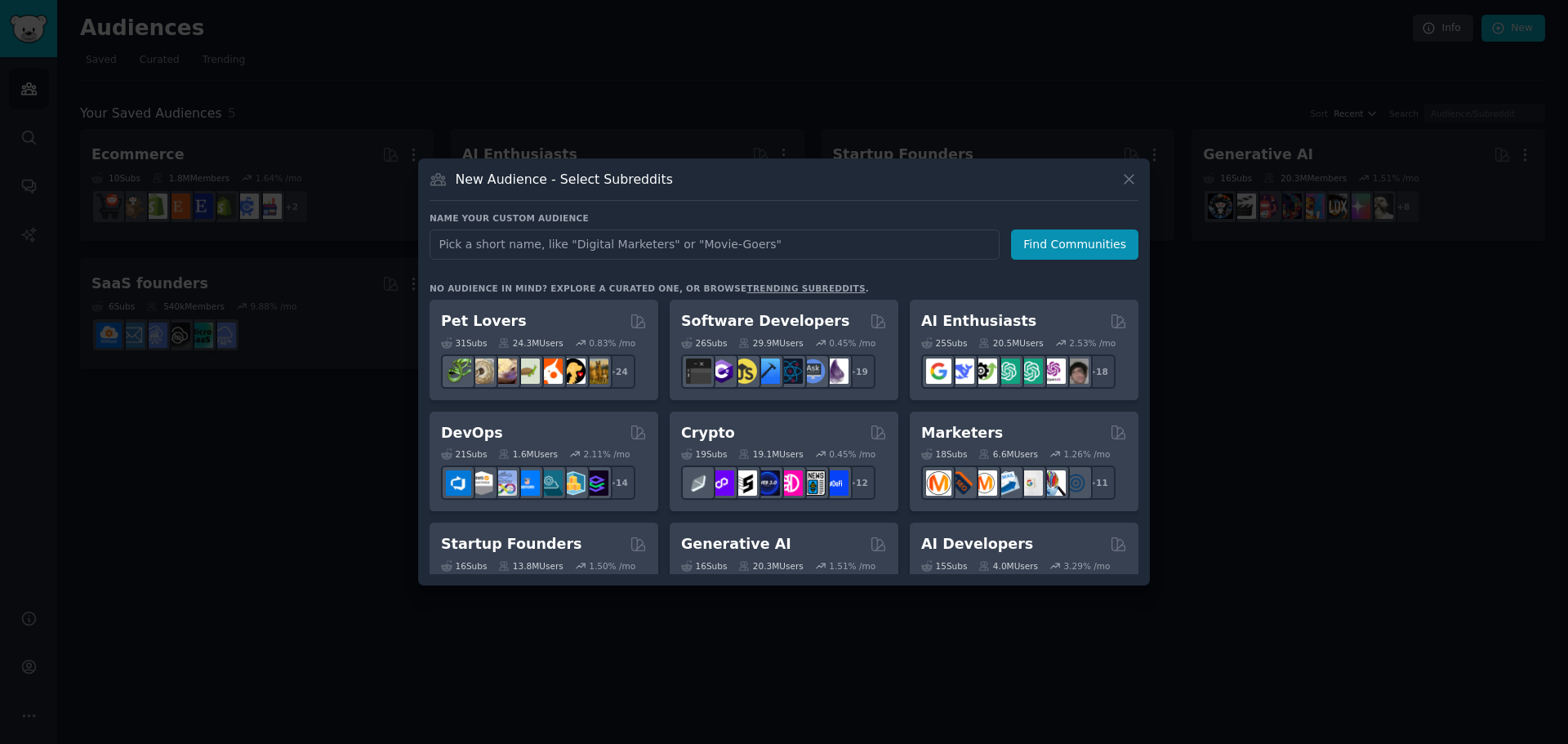
click at [749, 243] on input "text" at bounding box center [714, 244] width 570 height 30
type input "E"
type input "recomendation software"
click button "Find Communities" at bounding box center [1075, 244] width 128 height 30
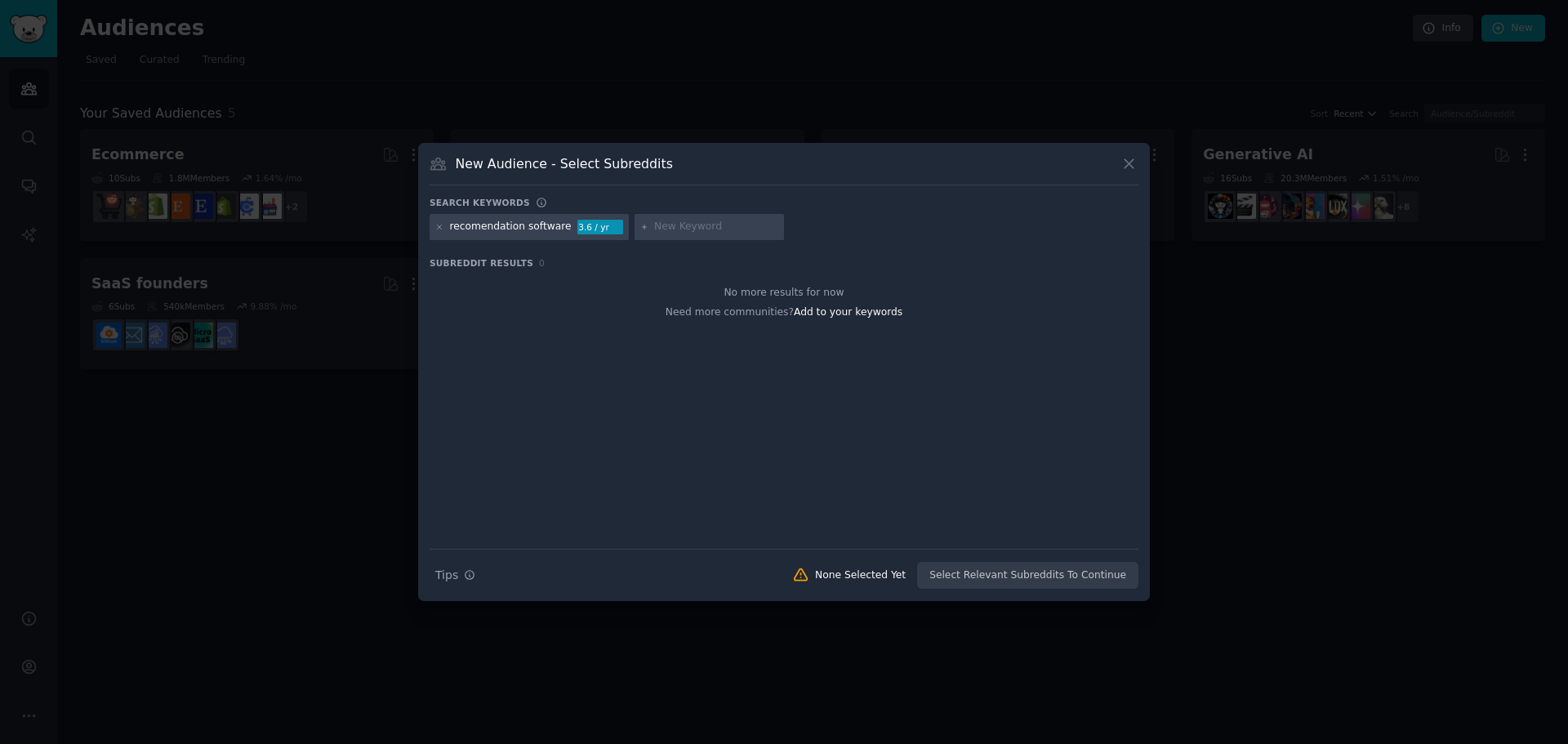
click at [434, 227] on div "recomendation software 3.6 / yr" at bounding box center [529, 227] width 199 height 26
click at [488, 228] on div "recomendation software" at bounding box center [511, 227] width 121 height 14
click at [470, 230] on div "recomendation software" at bounding box center [511, 227] width 121 height 14
click at [440, 227] on icon at bounding box center [440, 227] width 5 height 5
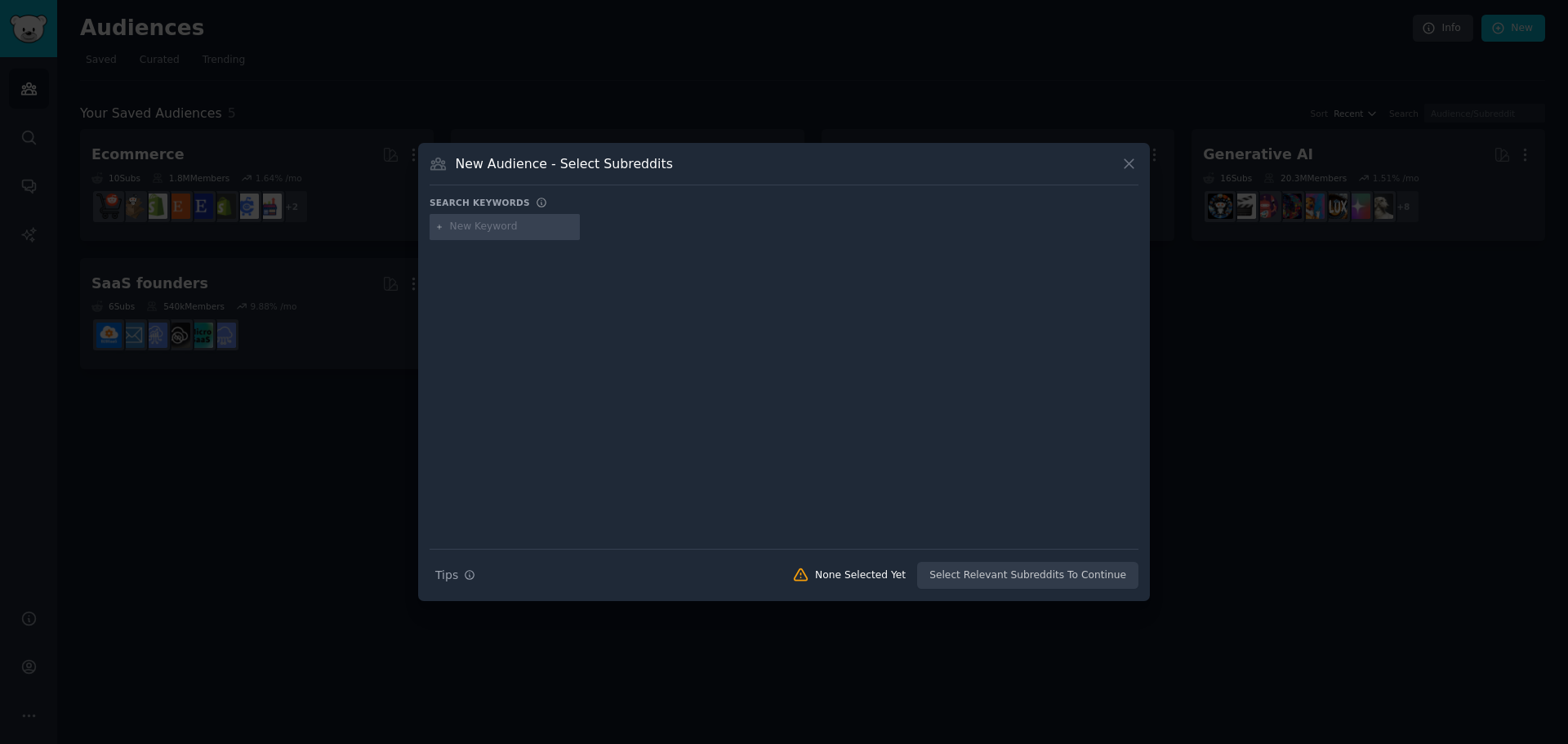
click at [478, 227] on input "text" at bounding box center [512, 227] width 124 height 14
type input "recommendation software"
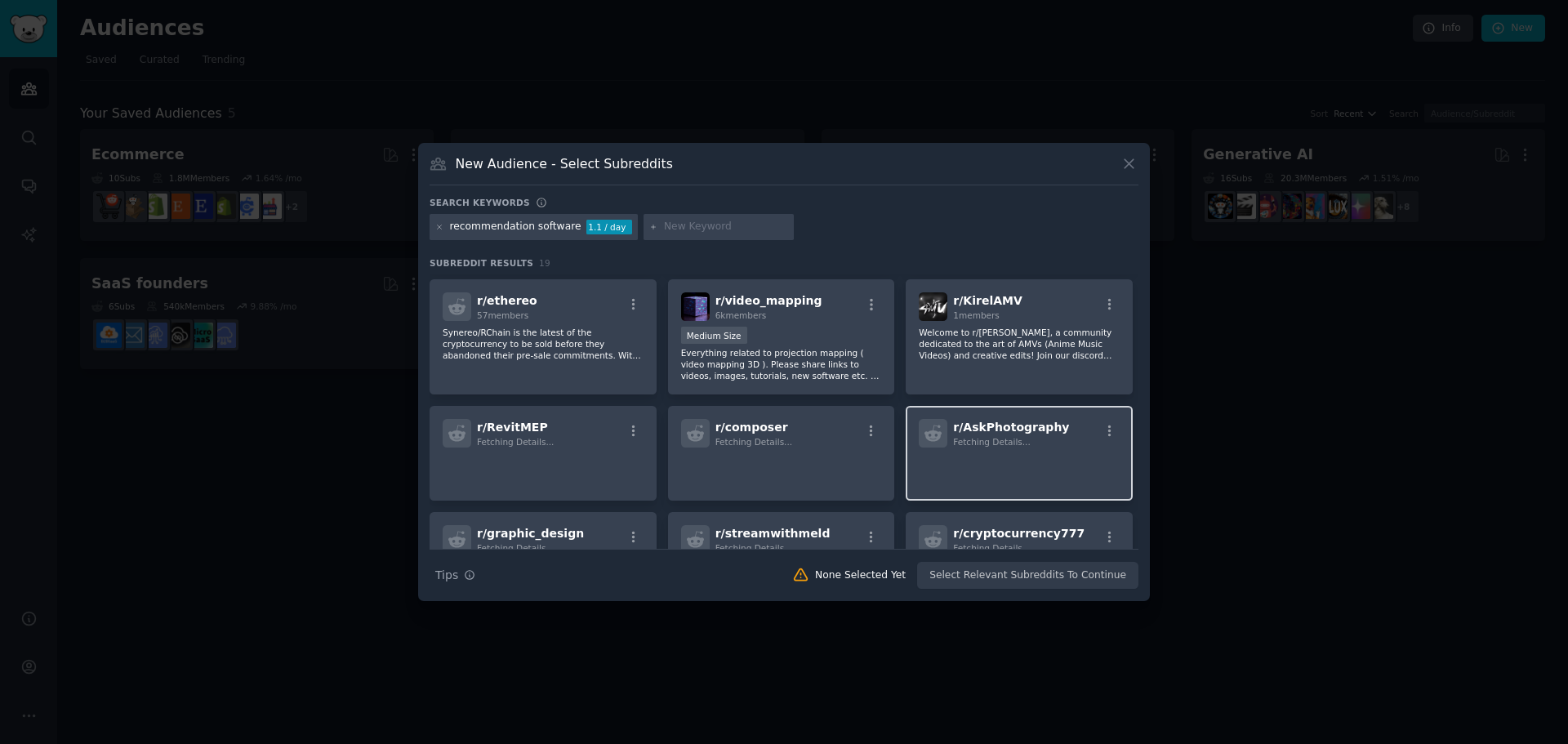
scroll to position [500, 0]
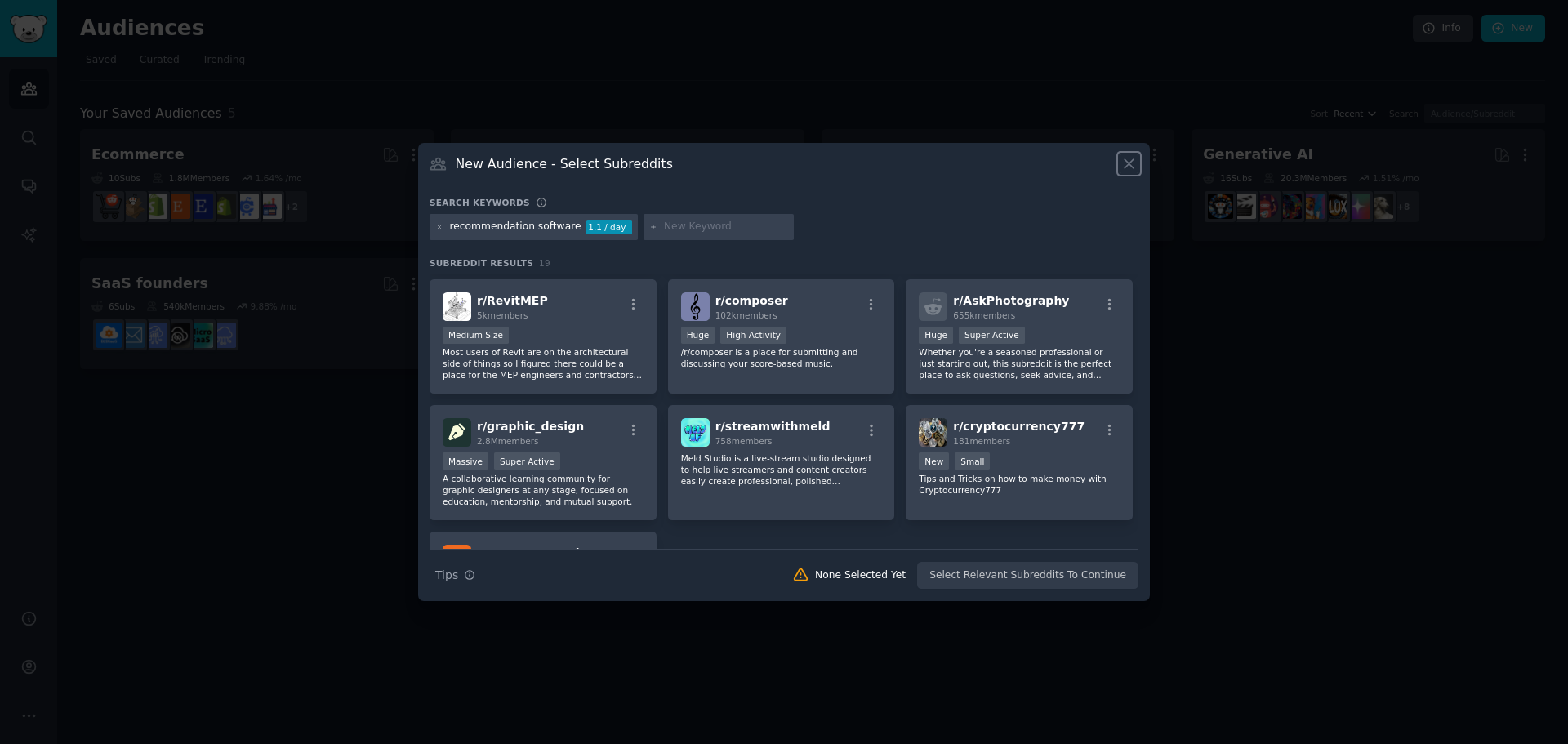
click at [1129, 163] on icon at bounding box center [1129, 165] width 9 height 9
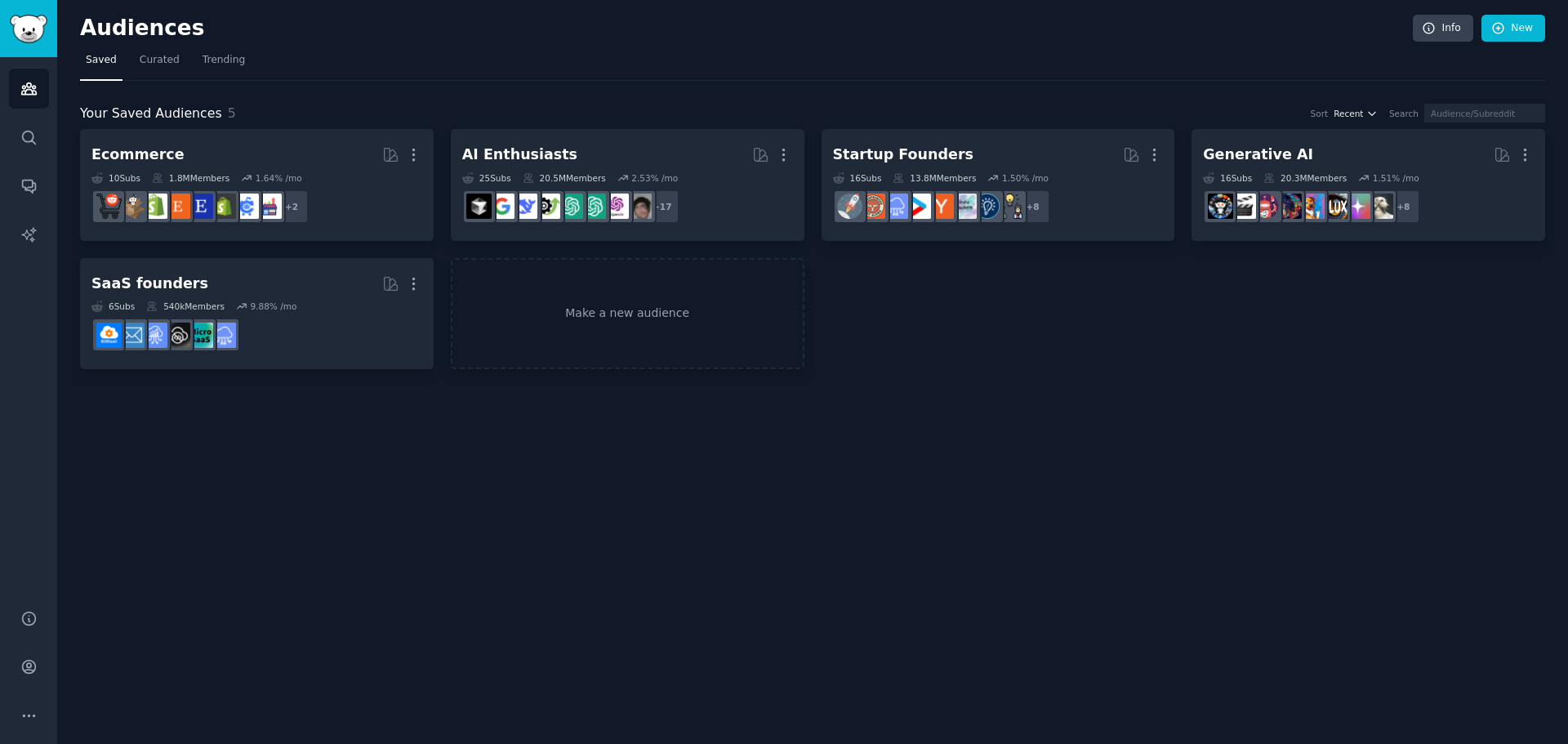
click at [1360, 111] on span "Recent" at bounding box center [1349, 113] width 29 height 12
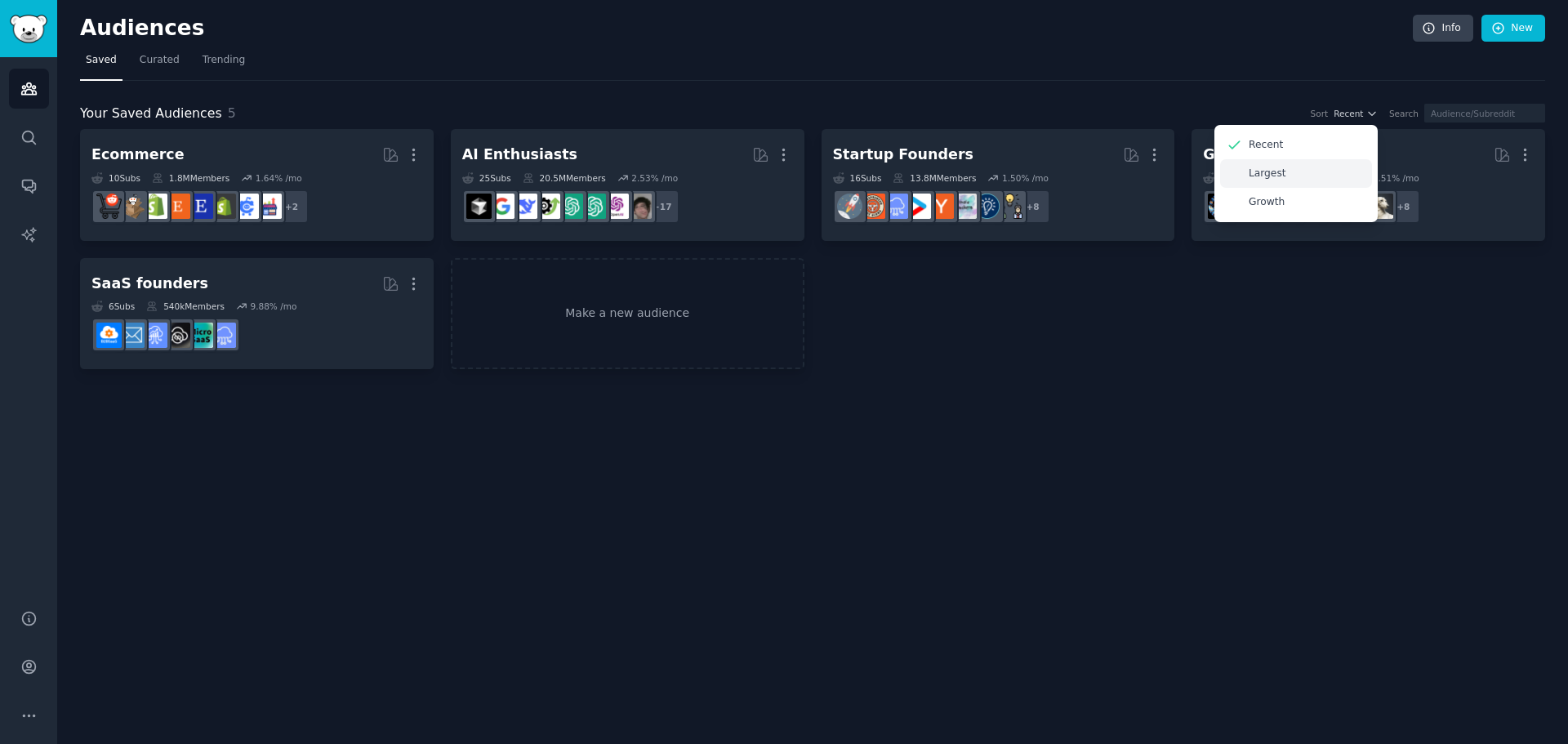
click at [1305, 173] on div "Largest" at bounding box center [1297, 174] width 152 height 29
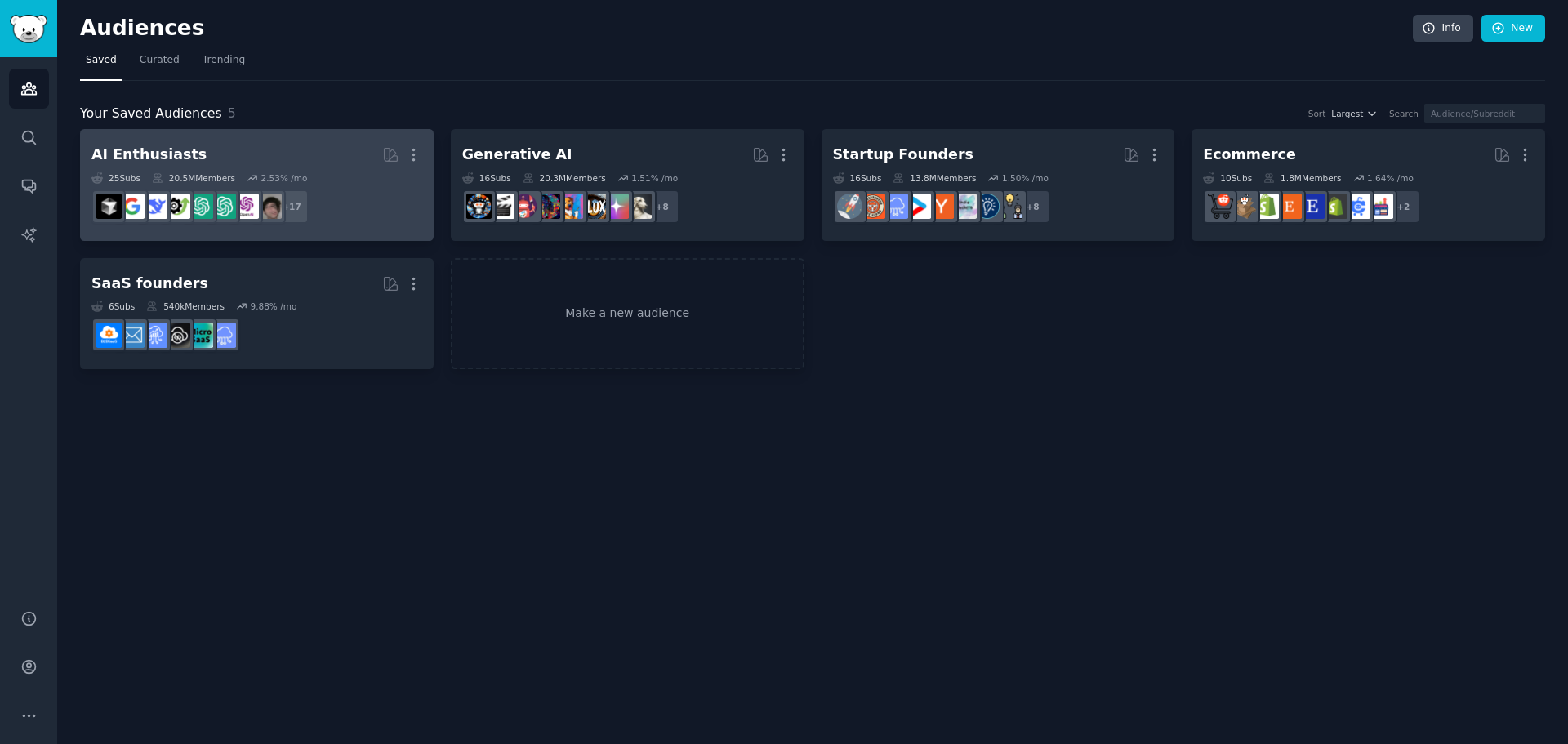
click at [164, 163] on div "AI Enthusiasts" at bounding box center [149, 155] width 115 height 21
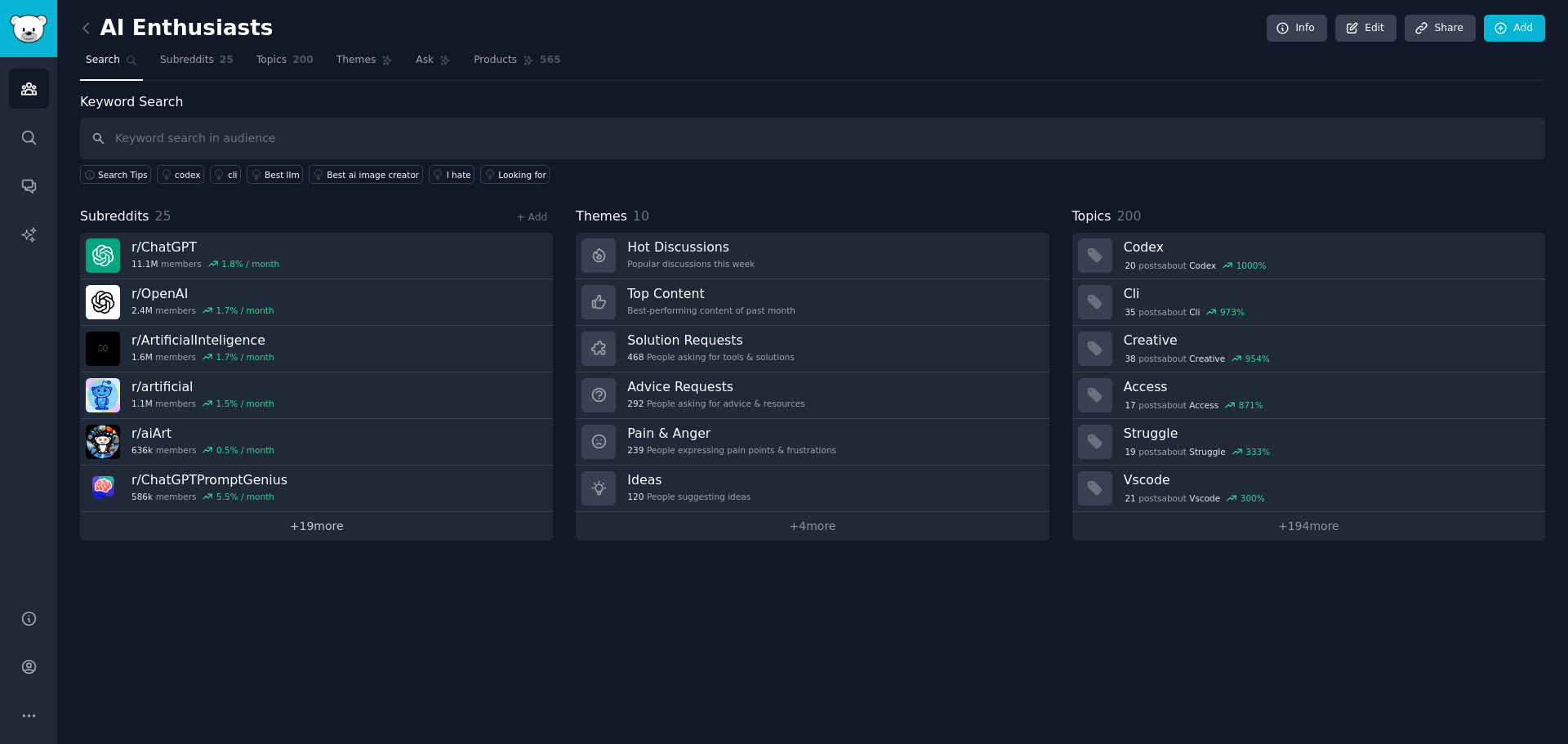
click at [316, 526] on link "+ 19 more" at bounding box center [316, 527] width 473 height 29
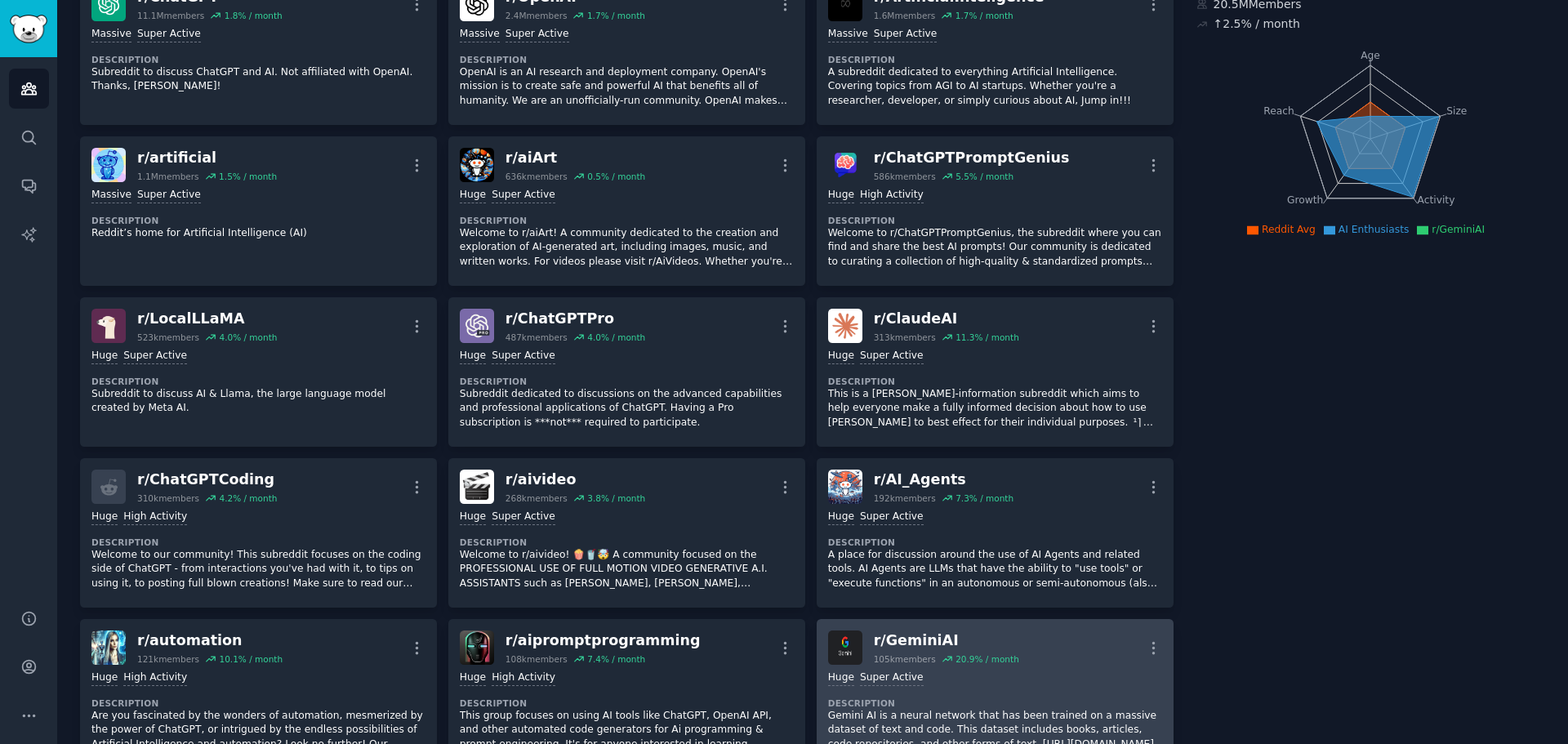
scroll to position [245, 0]
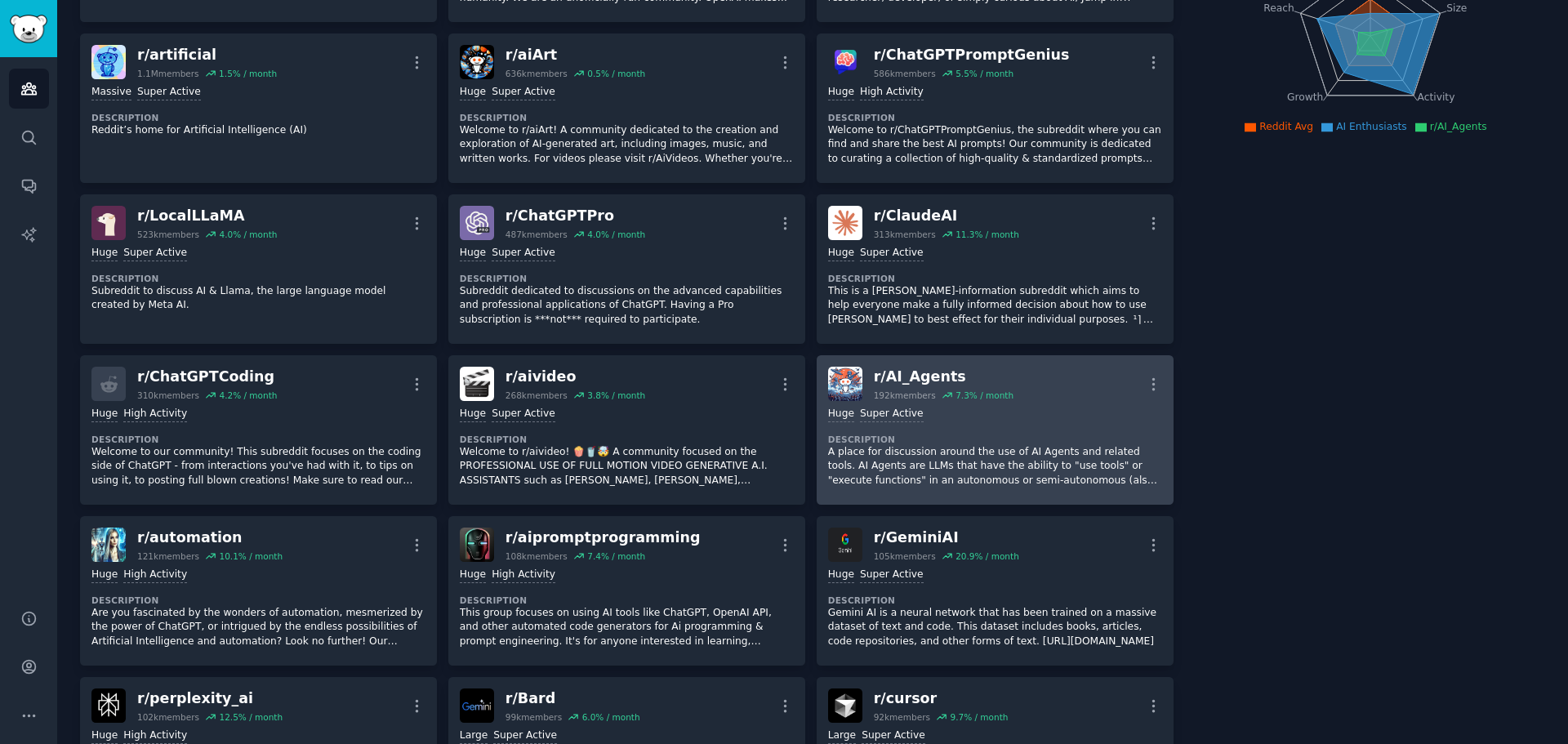
click at [923, 372] on div "r/ AI_Agents" at bounding box center [944, 377] width 140 height 21
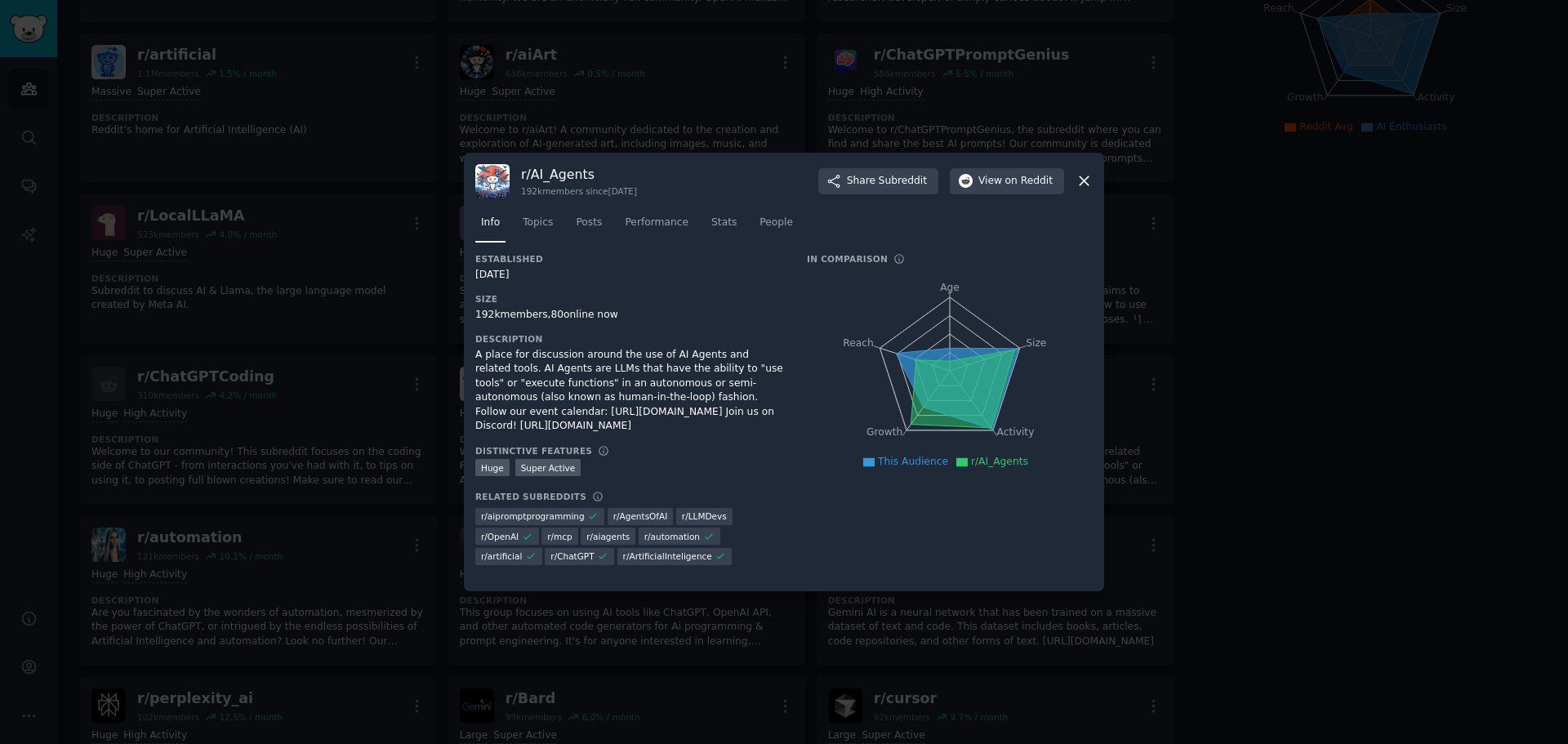
click at [1079, 183] on icon at bounding box center [1084, 180] width 17 height 17
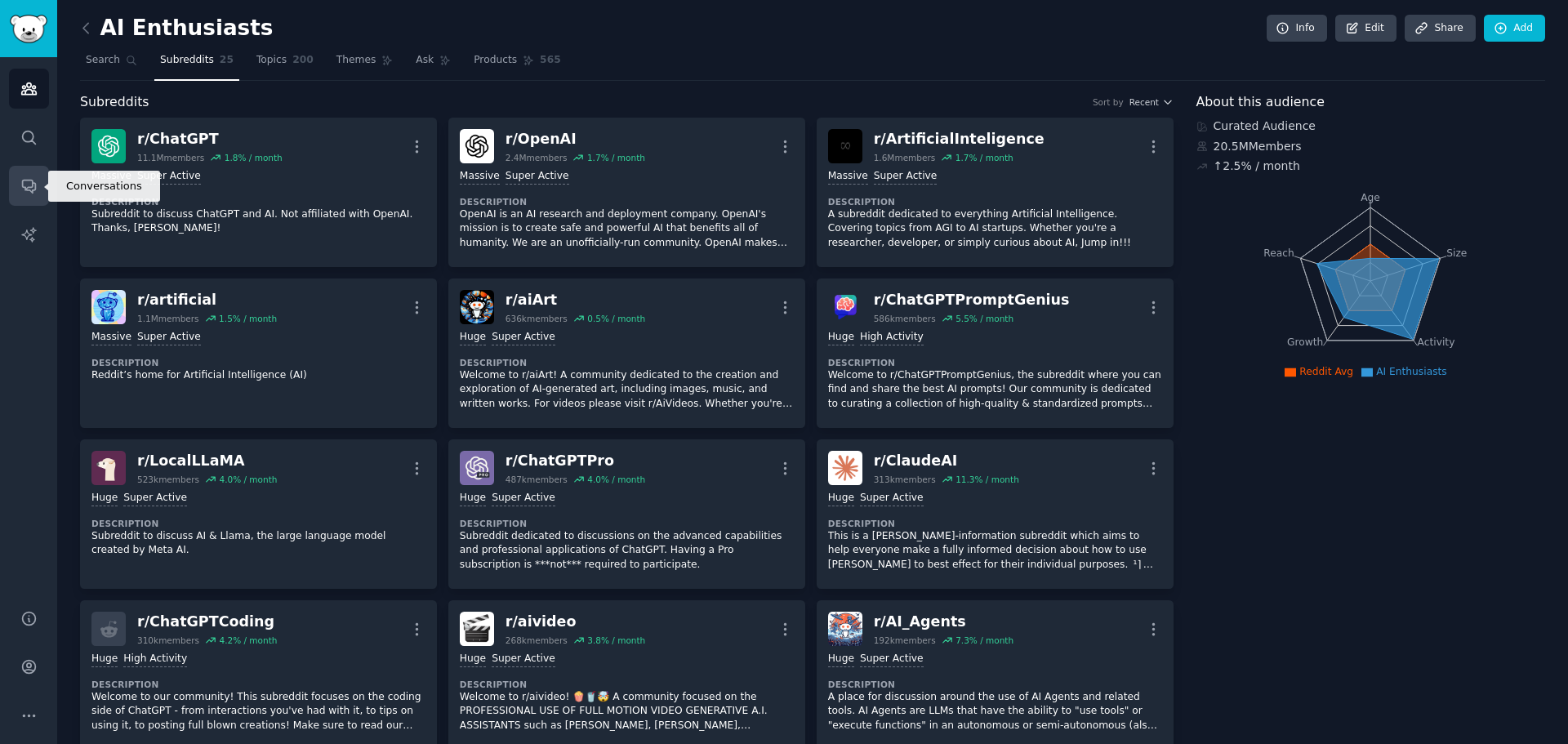
click at [32, 184] on icon "Sidebar" at bounding box center [28, 187] width 13 height 13
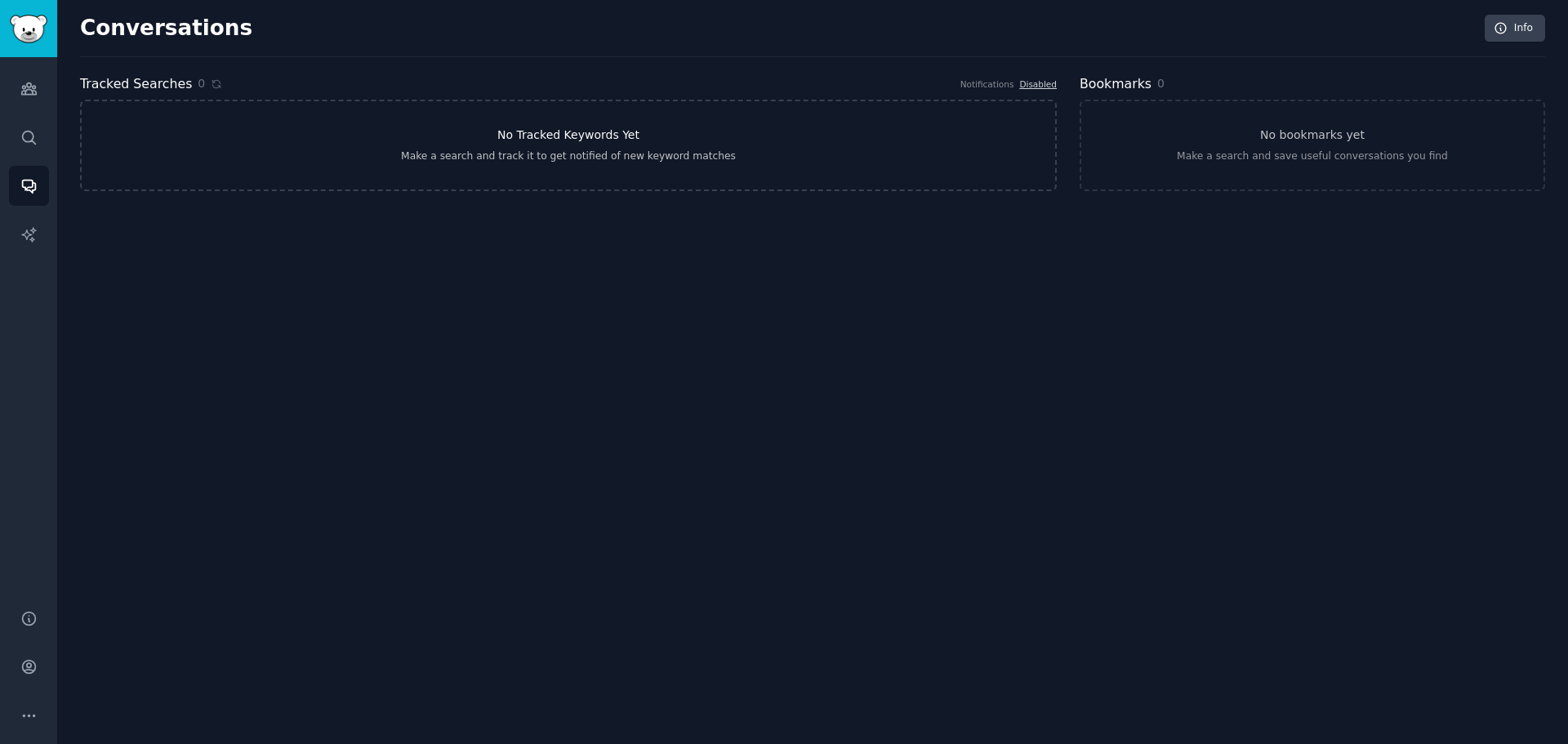
click at [567, 146] on link "No Tracked Keywords Yet Make a search and track it to get notified of new keywo…" at bounding box center [568, 145] width 977 height 92
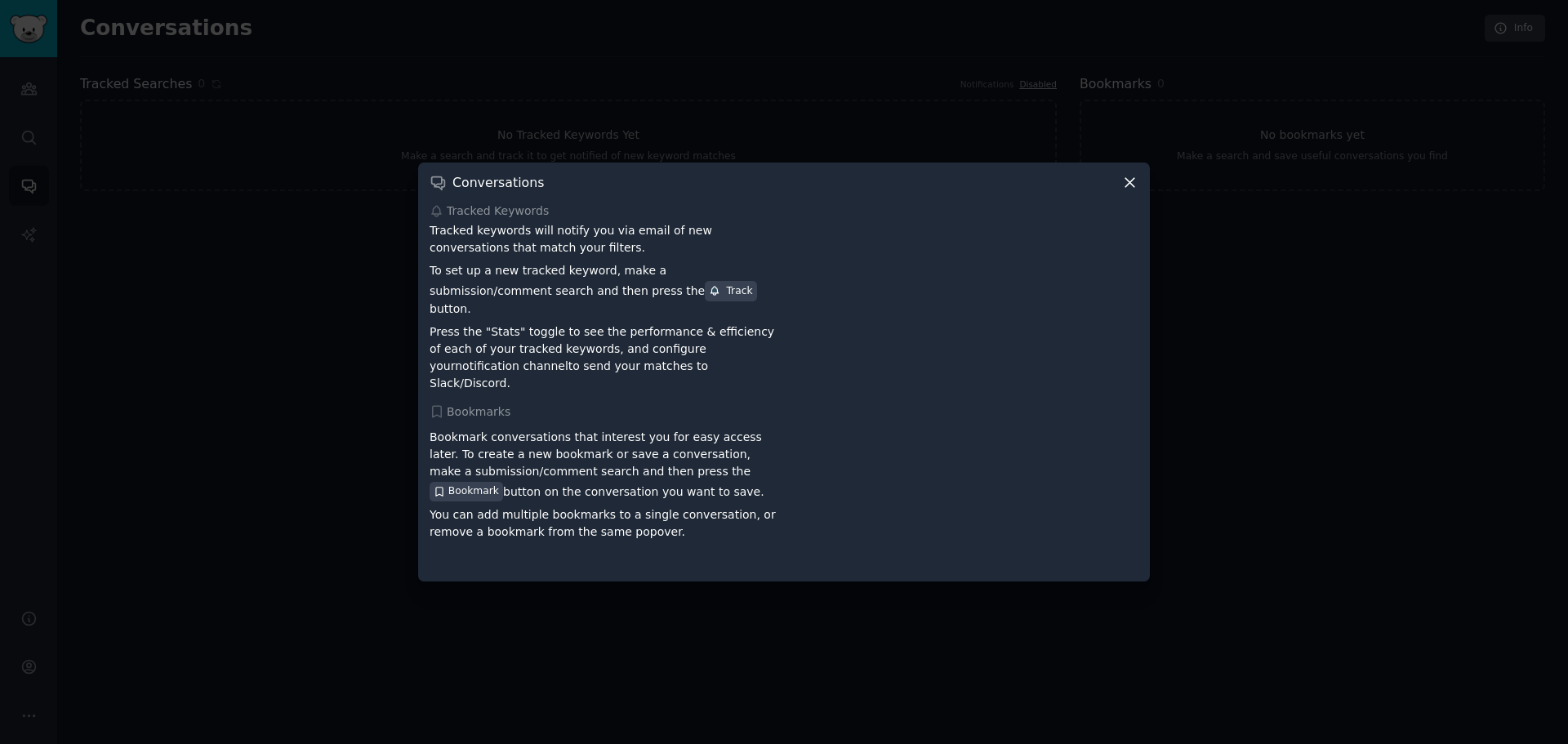
click at [1128, 187] on icon at bounding box center [1130, 182] width 9 height 9
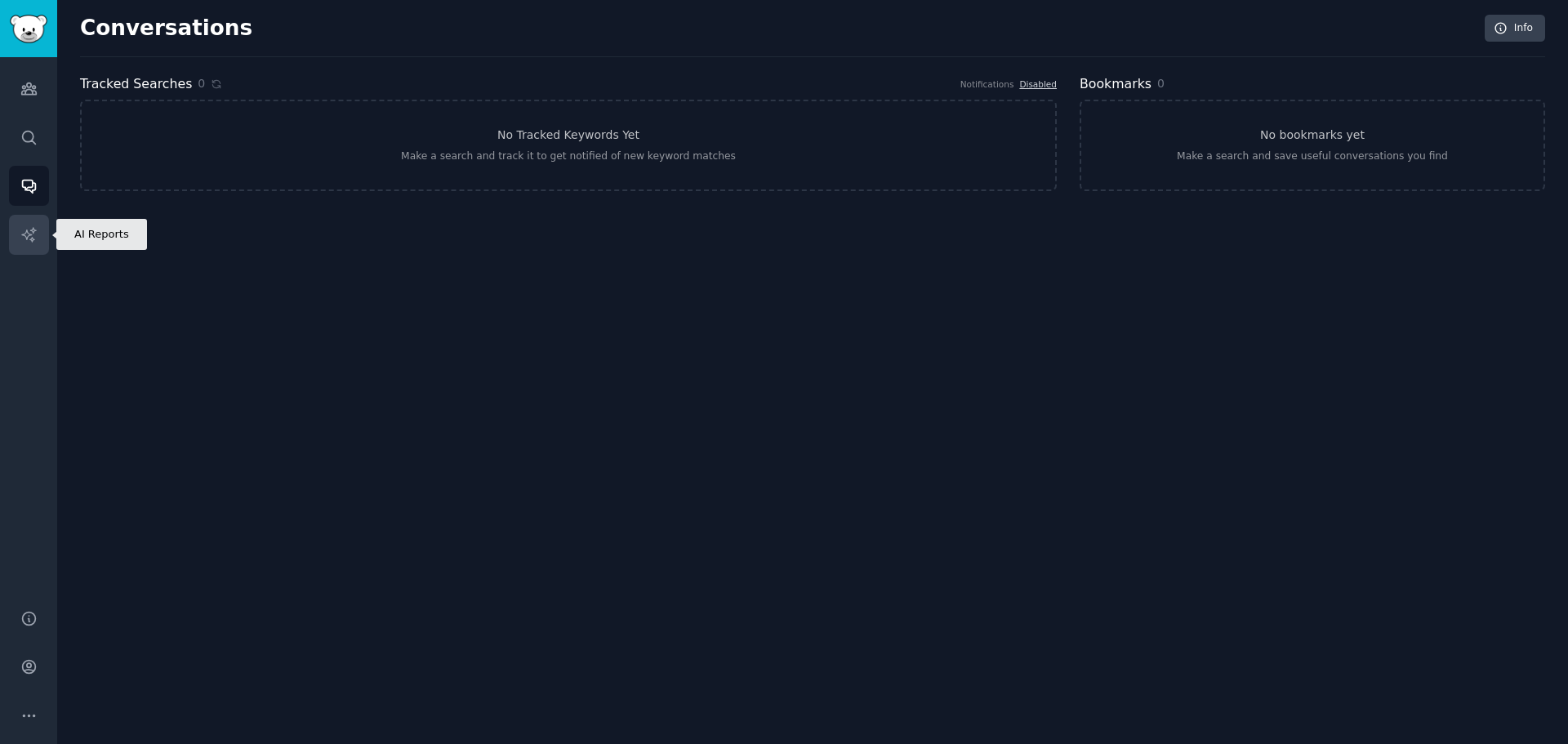
click at [30, 229] on icon "Sidebar" at bounding box center [29, 235] width 17 height 17
